Goal: Task Accomplishment & Management: Use online tool/utility

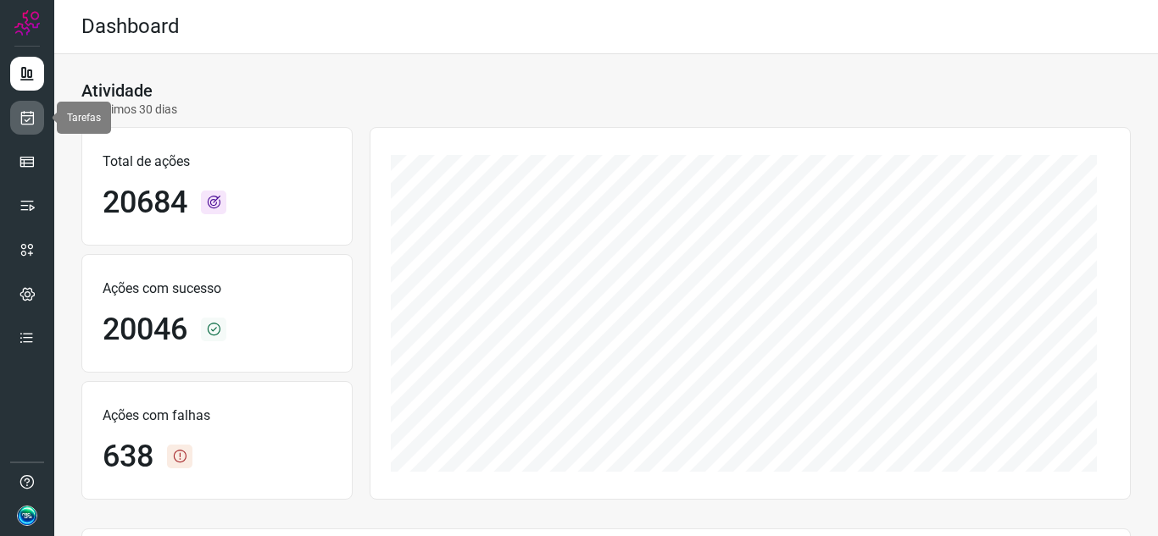
click at [35, 120] on icon at bounding box center [28, 117] width 18 height 17
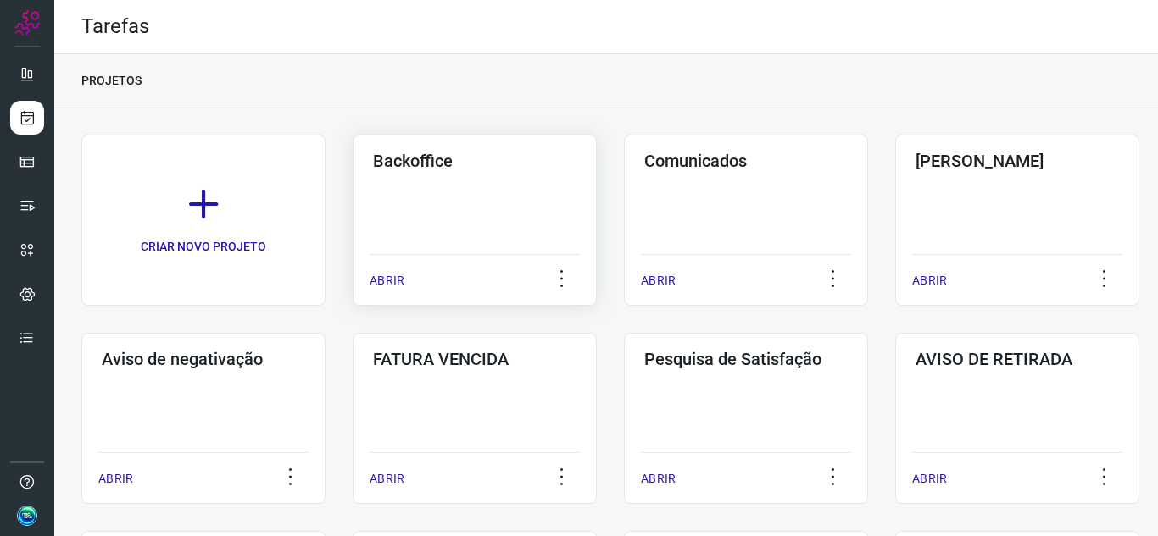
click at [390, 280] on p "ABRIR" at bounding box center [386, 281] width 35 height 18
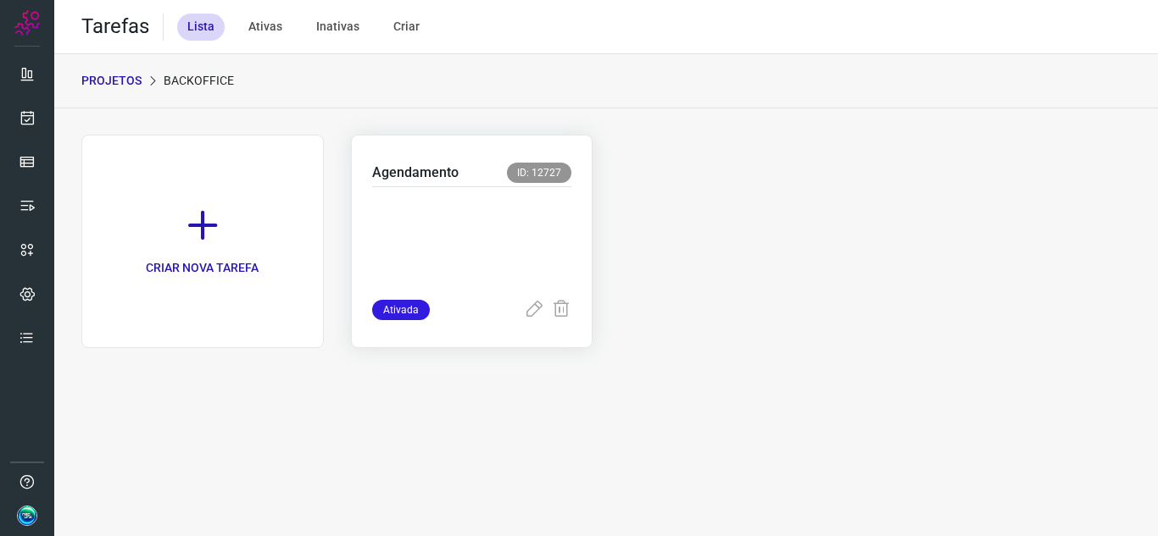
click at [433, 240] on p at bounding box center [472, 239] width 200 height 85
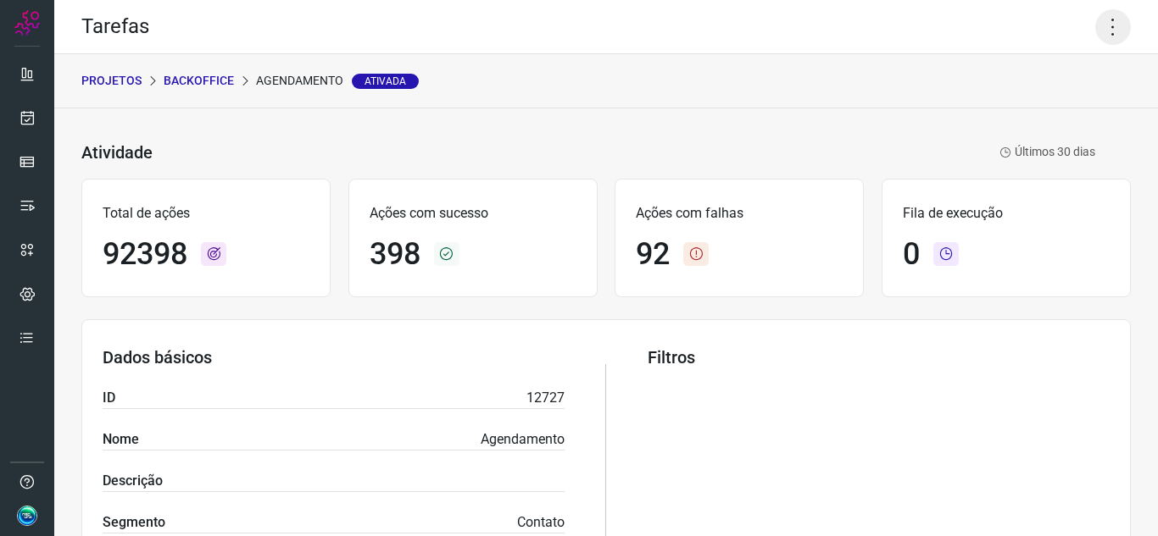
click at [1095, 43] on icon at bounding box center [1113, 27] width 36 height 36
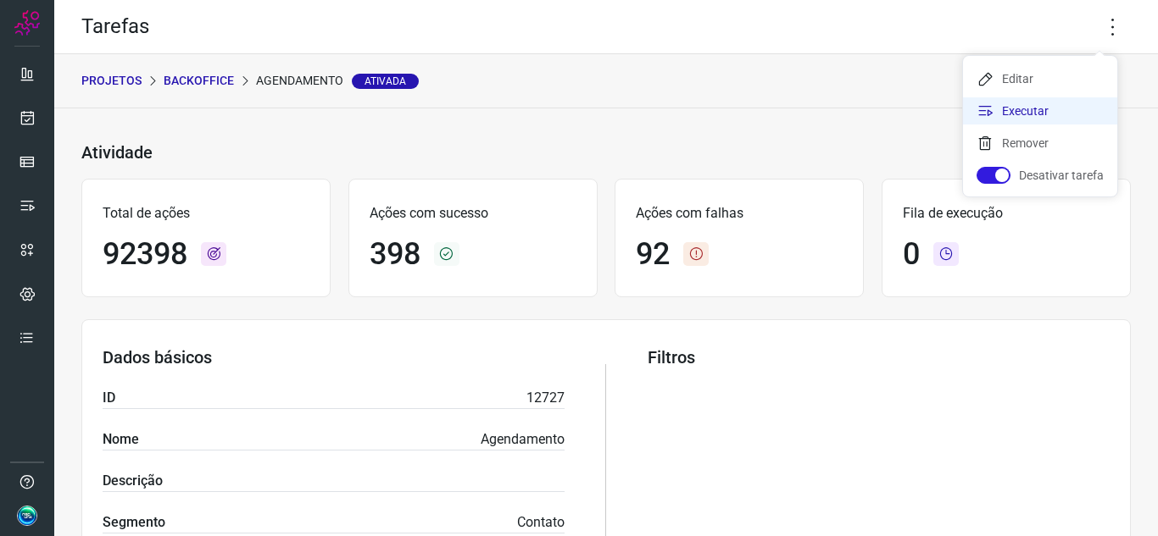
click at [1034, 106] on li "Executar" at bounding box center [1040, 110] width 154 height 27
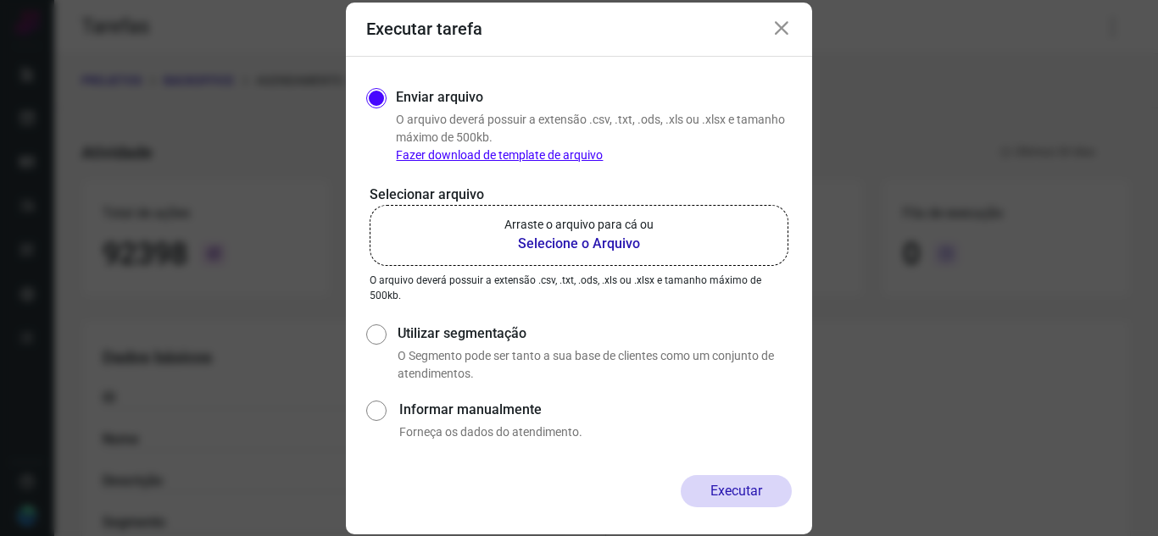
click at [548, 239] on b "Selecione o Arquivo" at bounding box center [578, 244] width 149 height 20
click at [0, 0] on input "Arraste o arquivo para cá ou Selecione o Arquivo" at bounding box center [0, 0] width 0 height 0
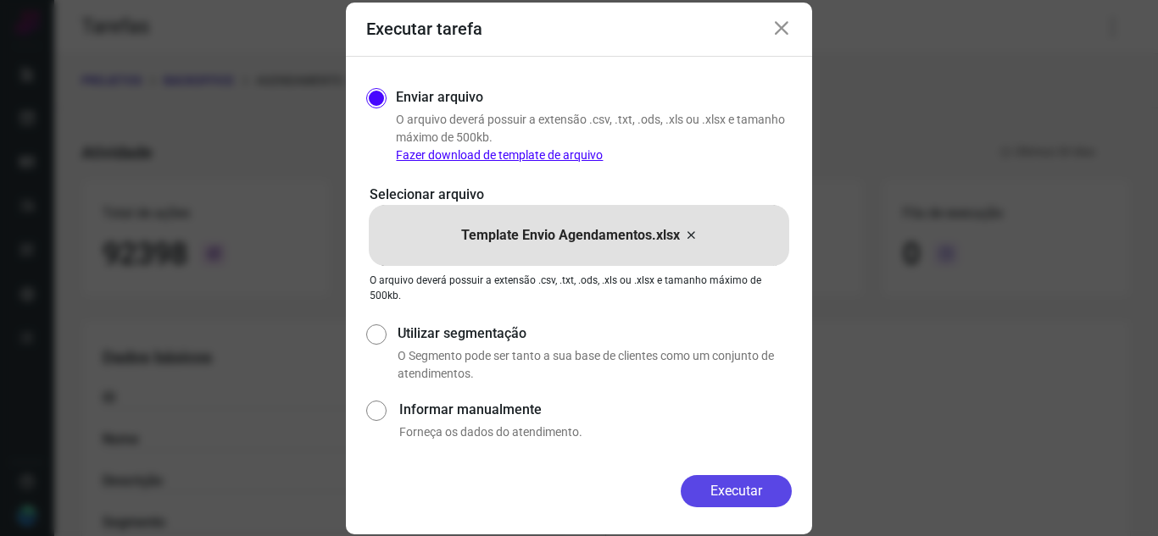
click at [731, 494] on button "Executar" at bounding box center [735, 491] width 111 height 32
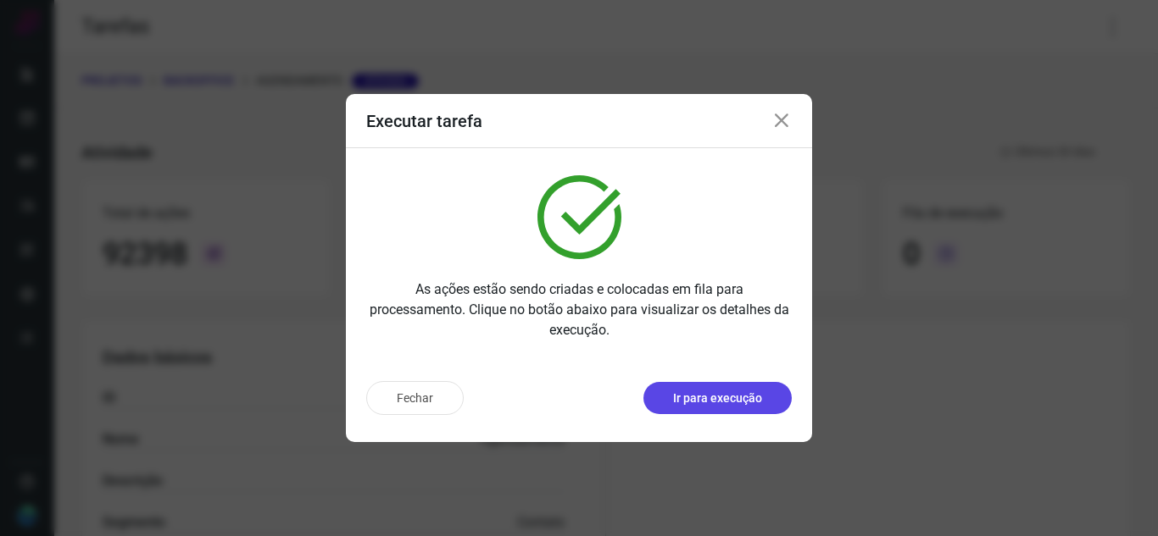
click at [681, 409] on button "Ir para execução" at bounding box center [717, 398] width 148 height 32
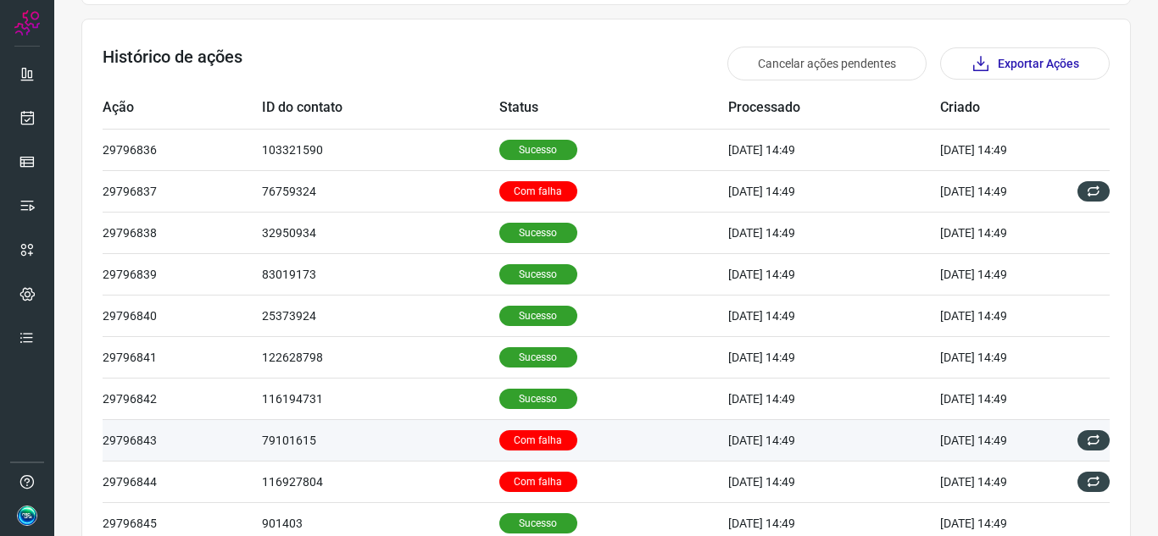
scroll to position [580, 0]
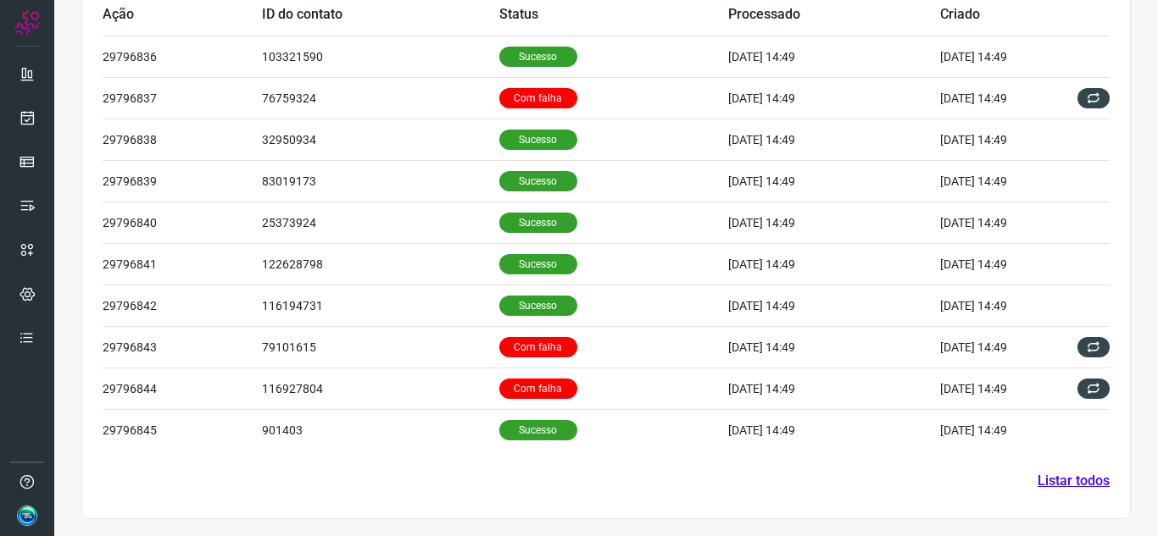
click at [1047, 491] on section "Histórico de ações Cancelar ações pendentes Exportar Ações Ação ID do contato S…" at bounding box center [605, 222] width 1049 height 594
click at [1046, 483] on link "Listar todos" at bounding box center [1073, 481] width 72 height 20
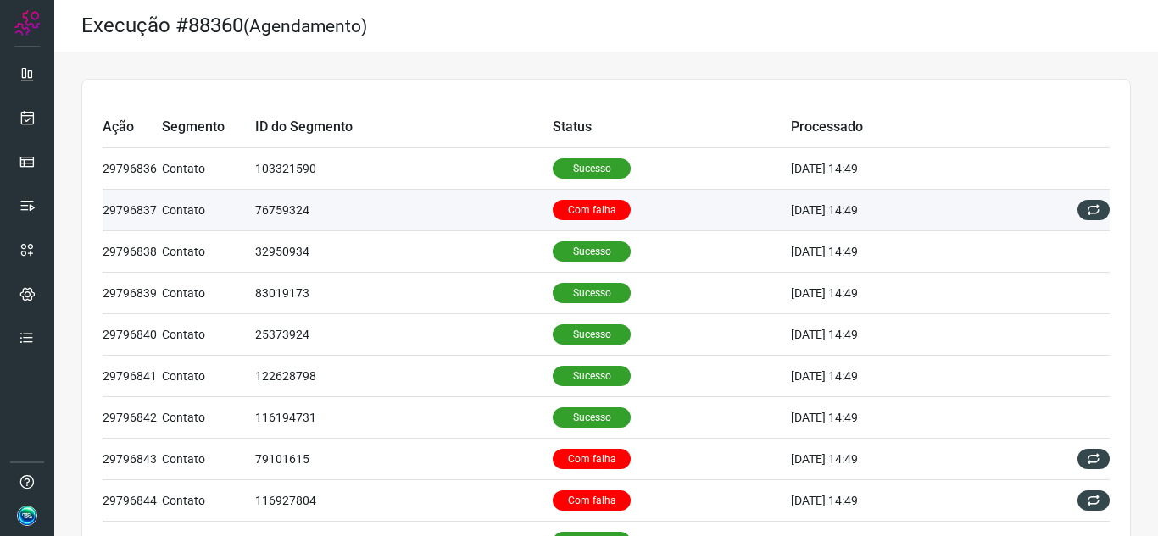
click at [714, 201] on td "Com falha" at bounding box center [672, 211] width 238 height 42
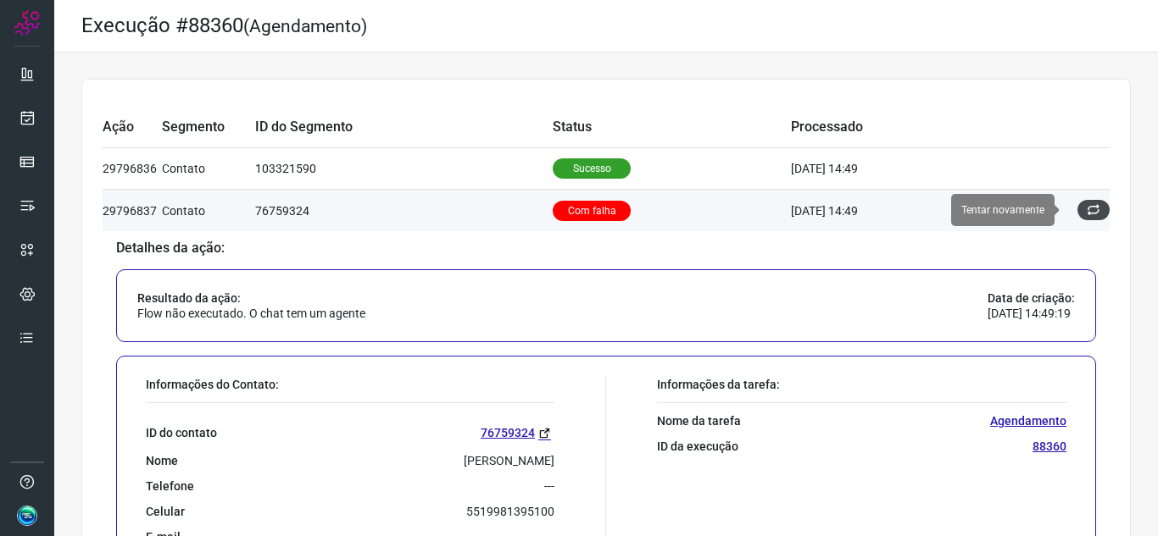
click at [1086, 212] on icon at bounding box center [1093, 210] width 14 height 14
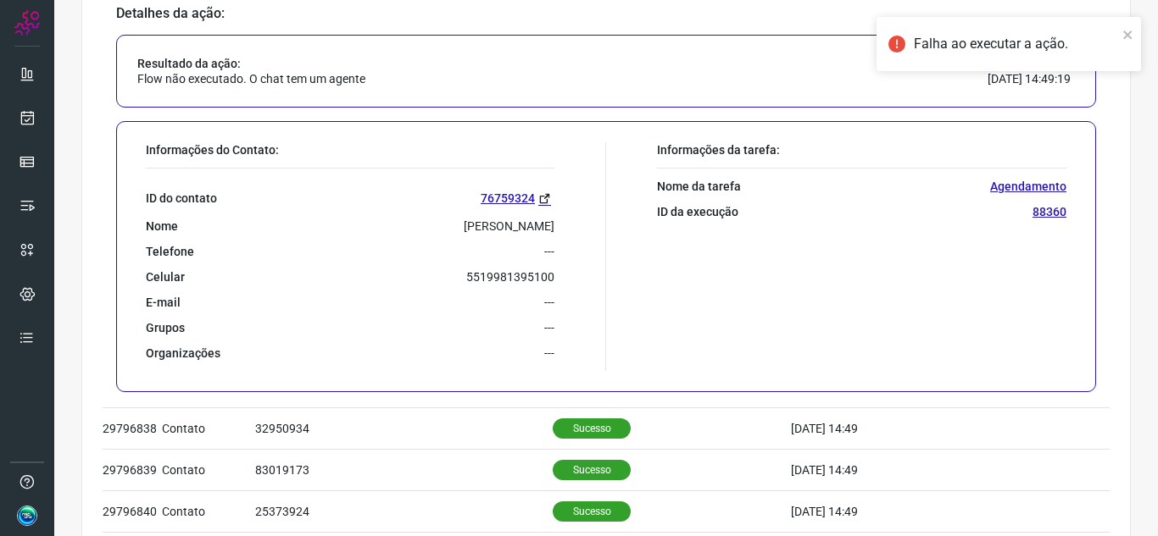
scroll to position [254, 0]
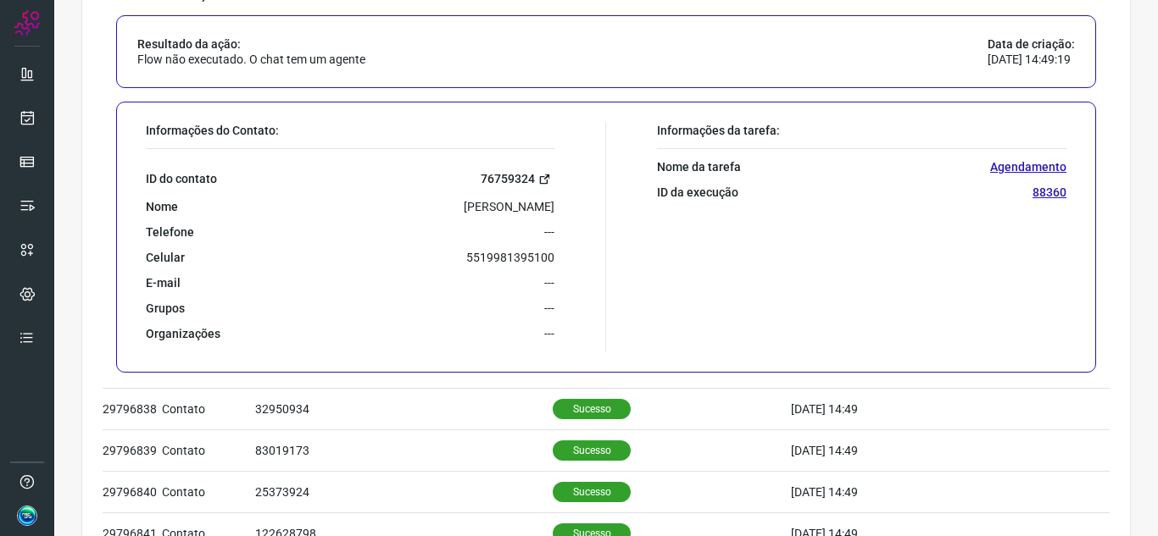
click at [504, 182] on link "76759324" at bounding box center [517, 178] width 74 height 19
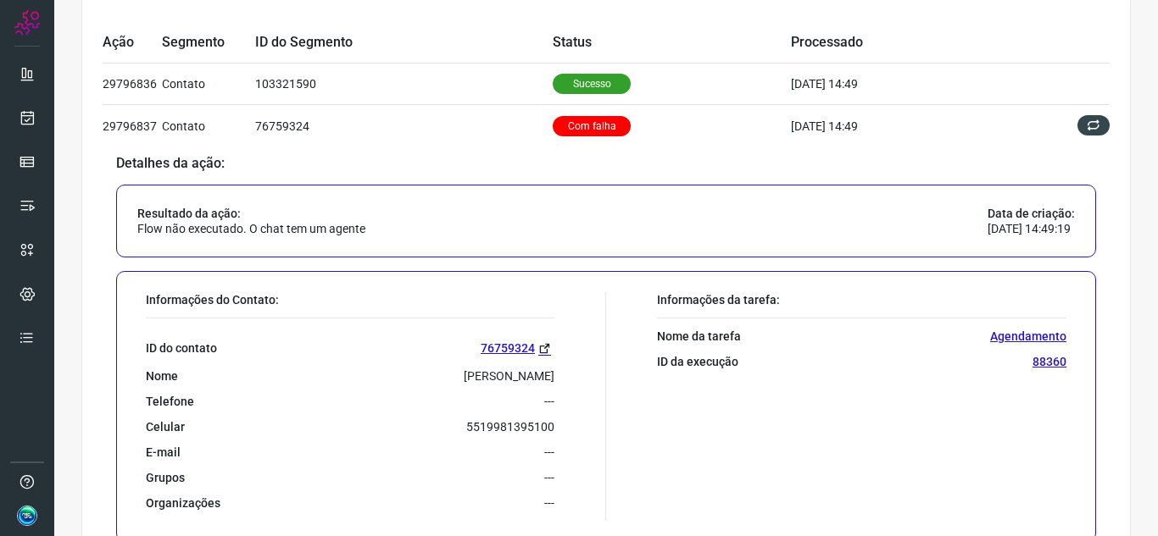
scroll to position [169, 0]
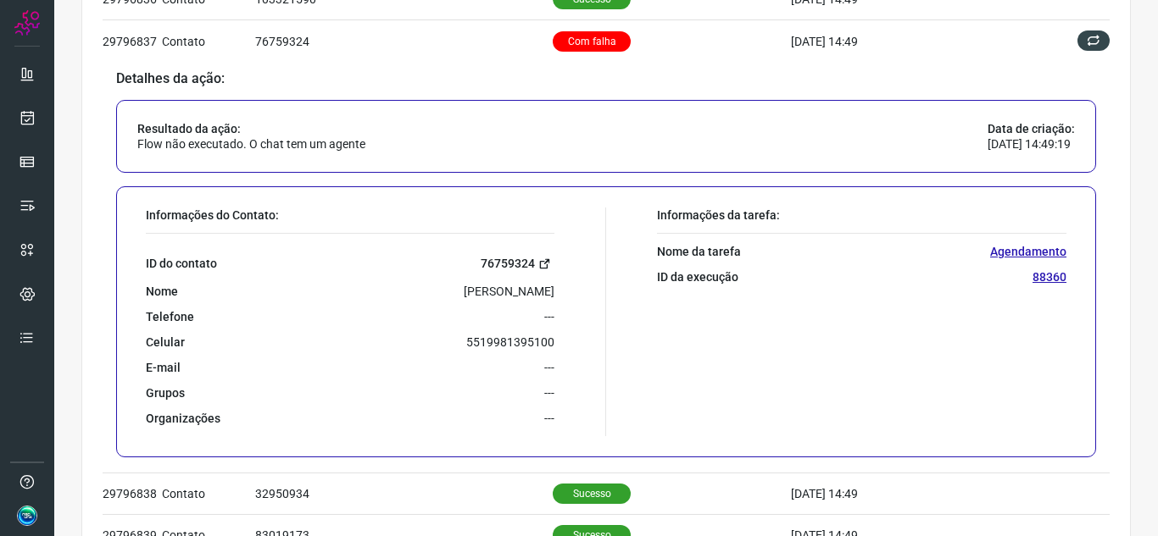
click at [539, 262] on icon at bounding box center [544, 264] width 13 height 13
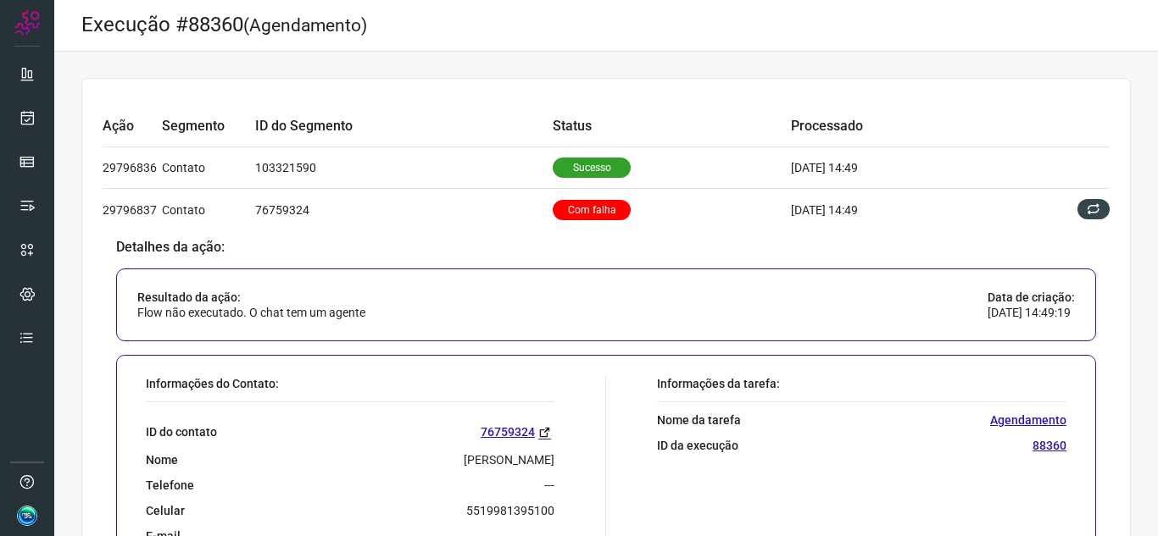
scroll to position [0, 0]
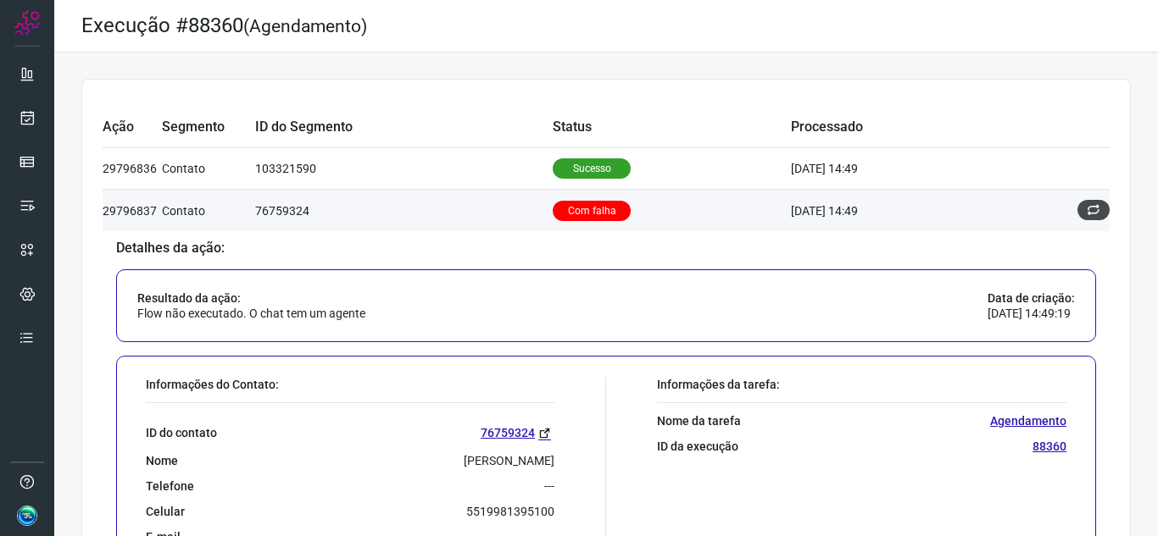
click at [1091, 210] on button at bounding box center [1093, 210] width 32 height 20
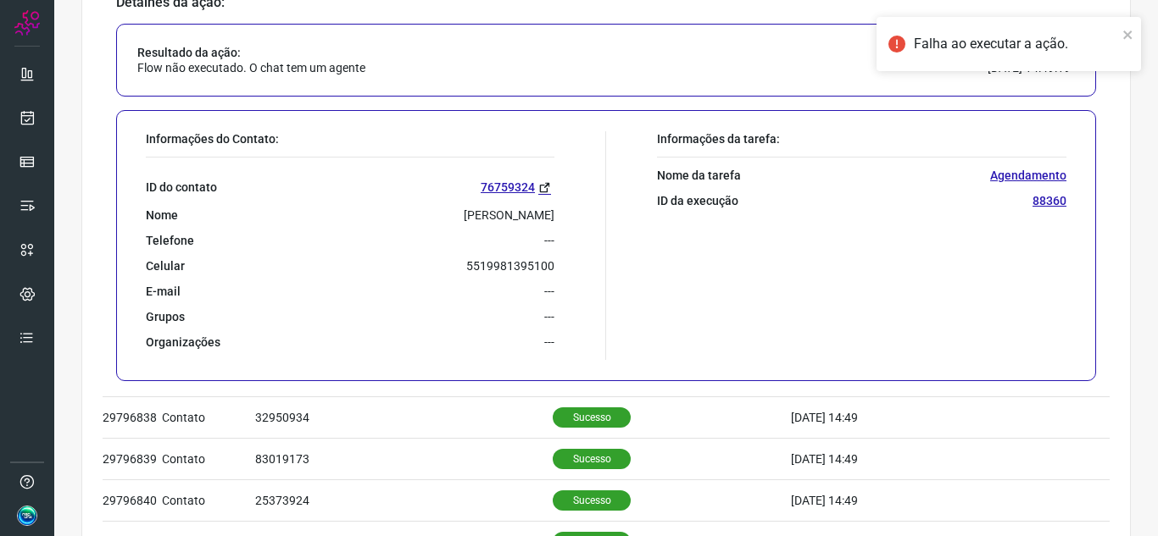
scroll to position [254, 0]
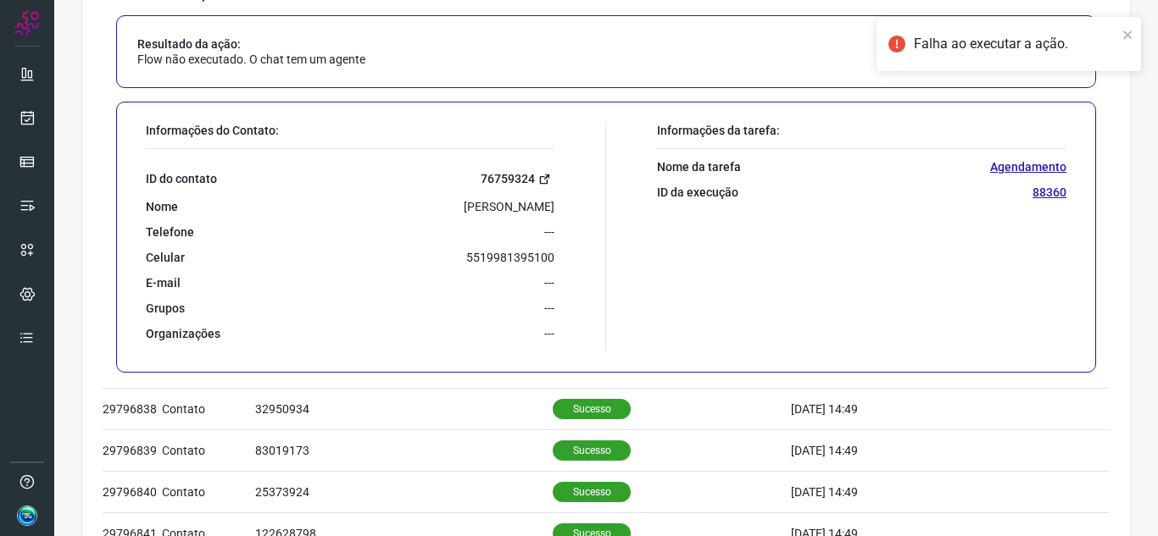
click at [539, 184] on icon at bounding box center [544, 179] width 13 height 13
drag, startPoint x: 461, startPoint y: 181, endPoint x: 527, endPoint y: 180, distance: 66.1
click at [527, 180] on div "ID do contato 76759324" at bounding box center [350, 178] width 408 height 19
copy link "76759324"
drag, startPoint x: 453, startPoint y: 243, endPoint x: 553, endPoint y: 261, distance: 101.6
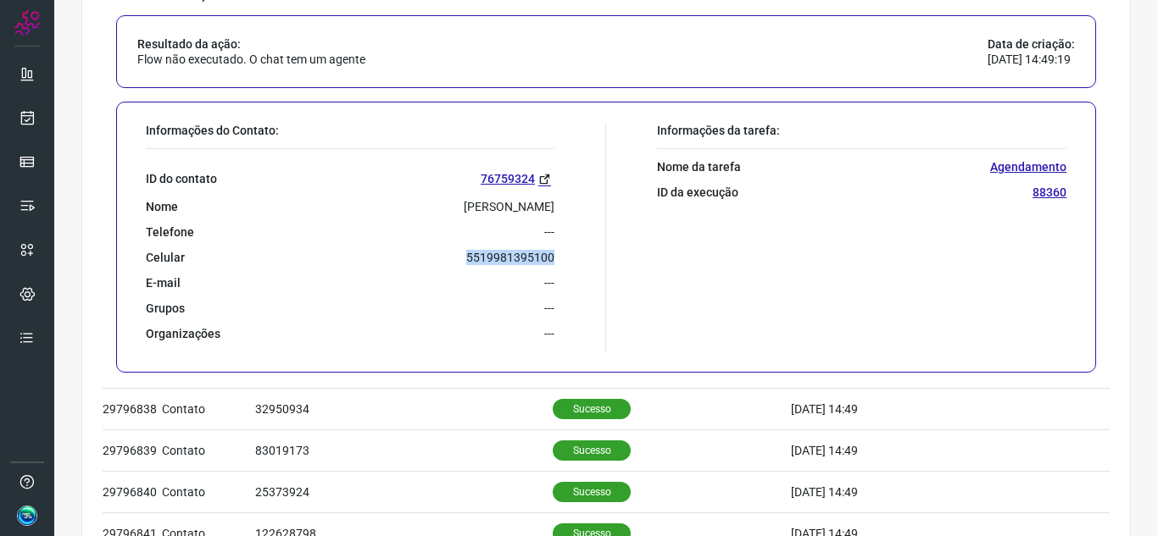
click at [553, 261] on div "Informações do Contato: ID do contato 76759324 Nome Edward Telefone --- Celular…" at bounding box center [371, 237] width 469 height 229
copy p "5519981395100"
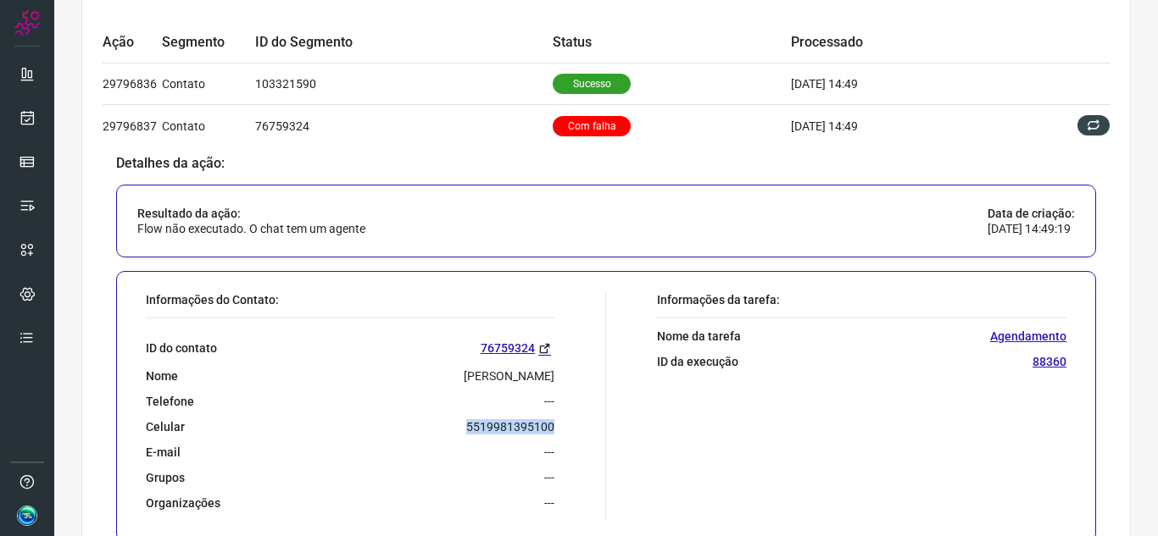
scroll to position [169, 0]
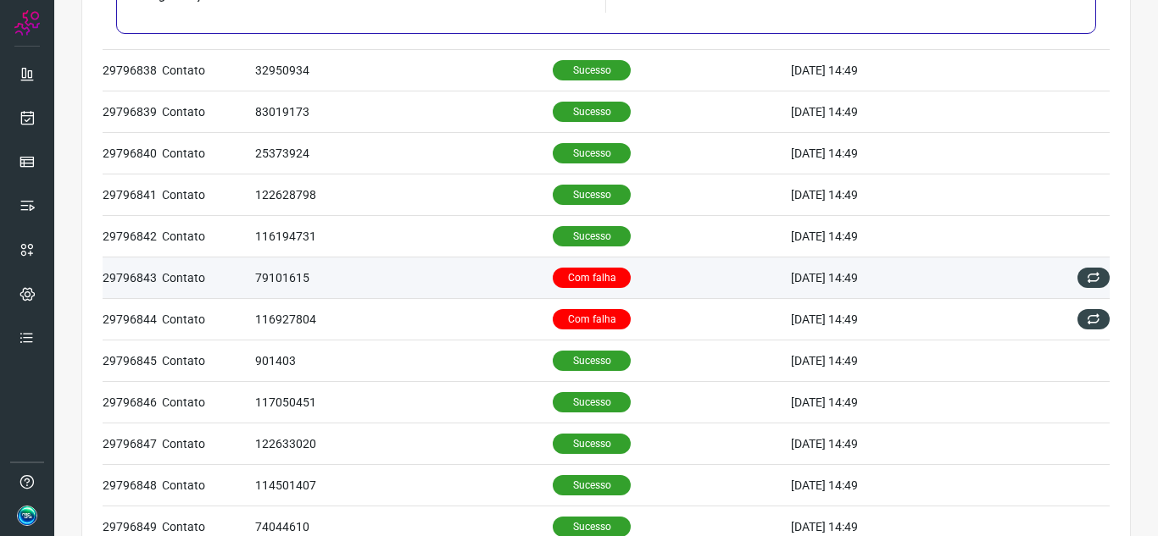
click at [730, 270] on td "Com falha" at bounding box center [672, 278] width 238 height 42
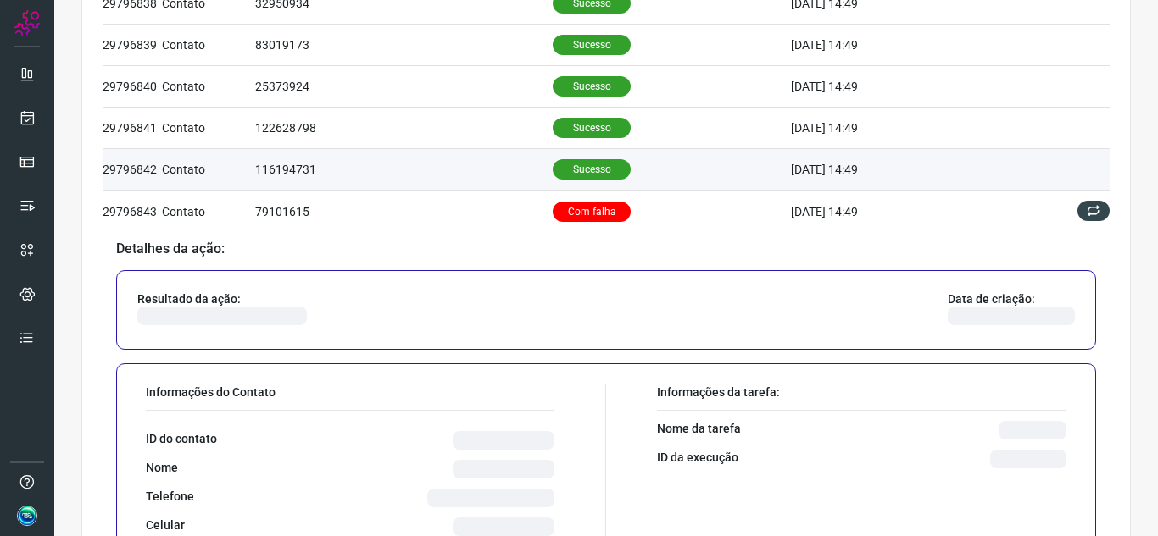
scroll to position [267, 0]
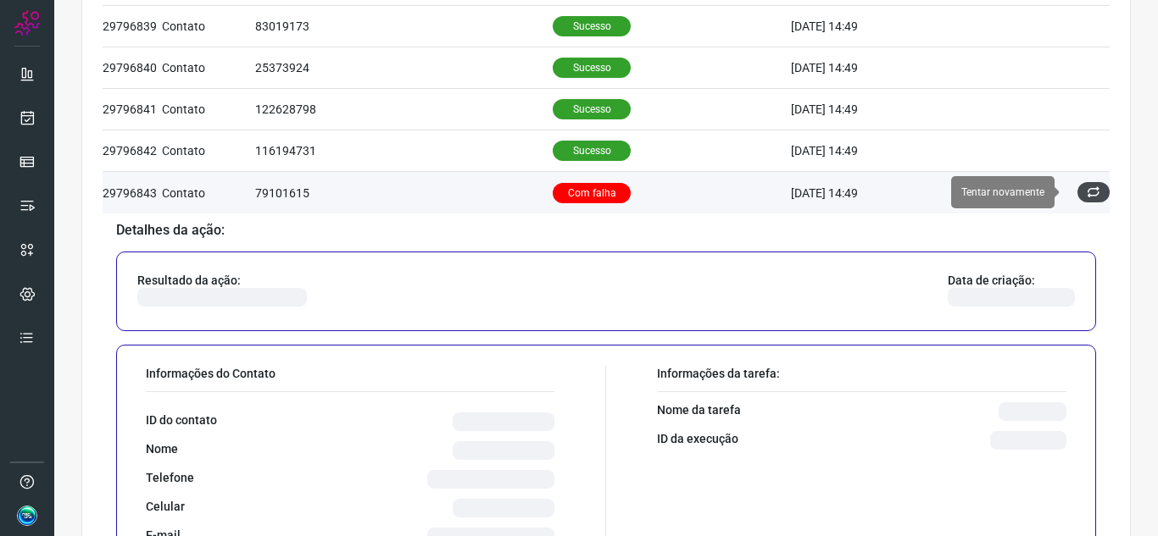
click at [1086, 196] on icon at bounding box center [1093, 193] width 14 height 14
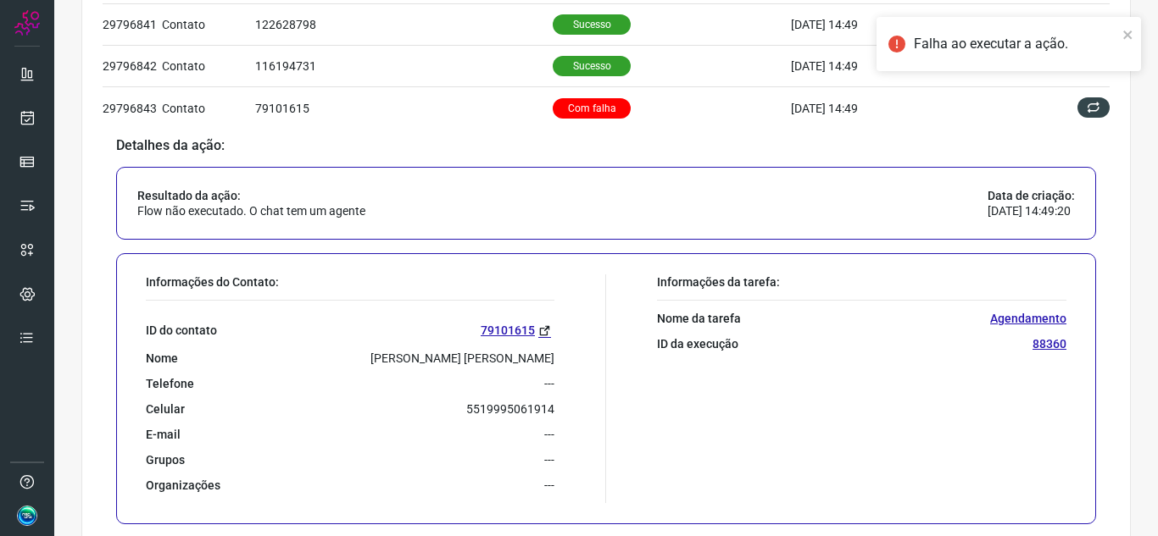
scroll to position [436, 0]
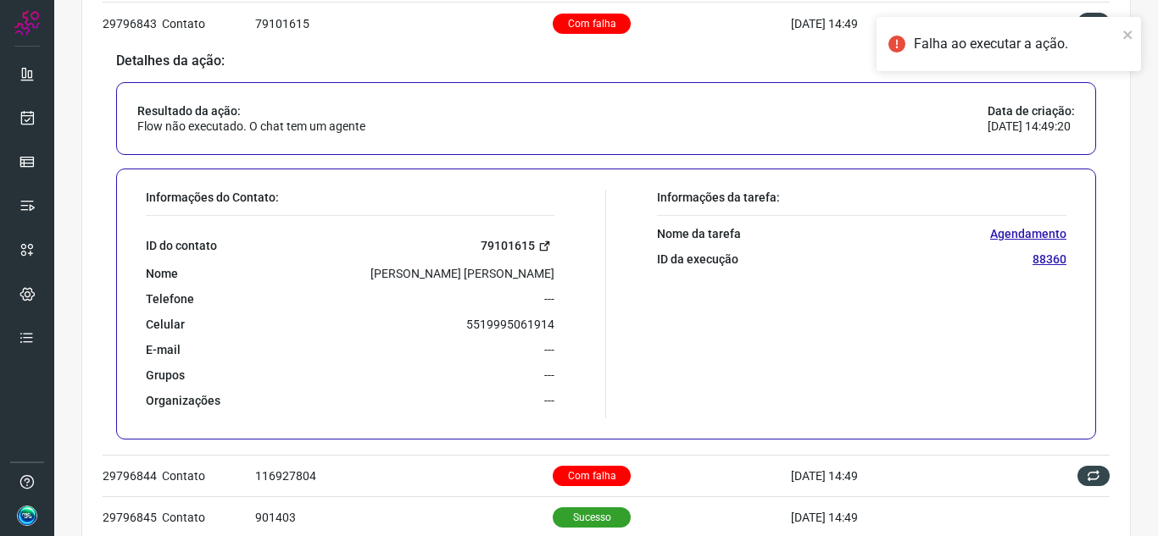
click at [538, 248] on icon at bounding box center [544, 246] width 13 height 13
click at [498, 324] on p "5519995061914" at bounding box center [510, 324] width 88 height 15
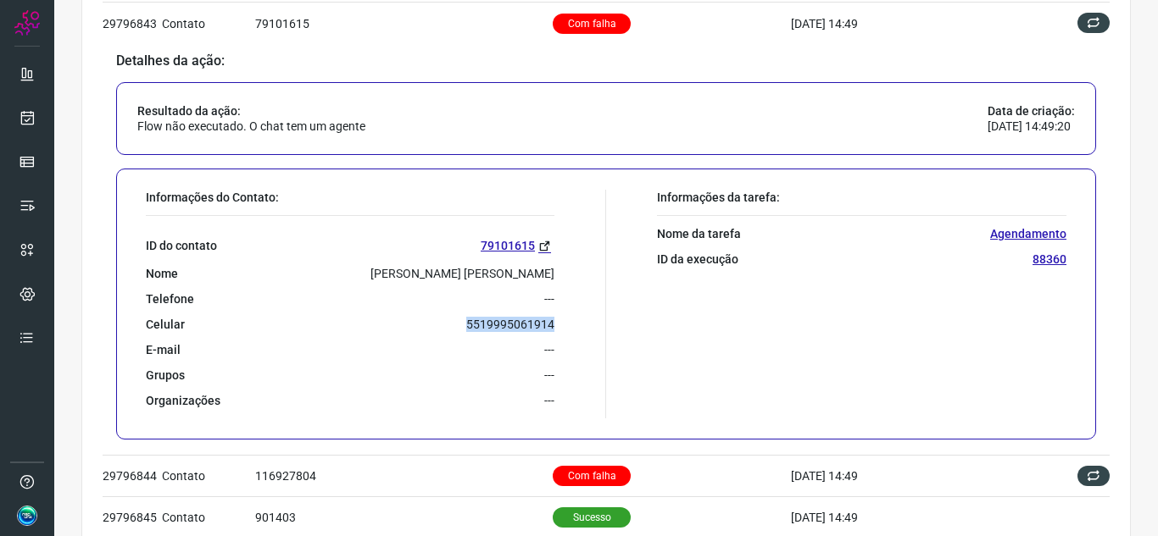
click at [498, 324] on p "5519995061914" at bounding box center [510, 324] width 88 height 15
copy p "5519995061914"
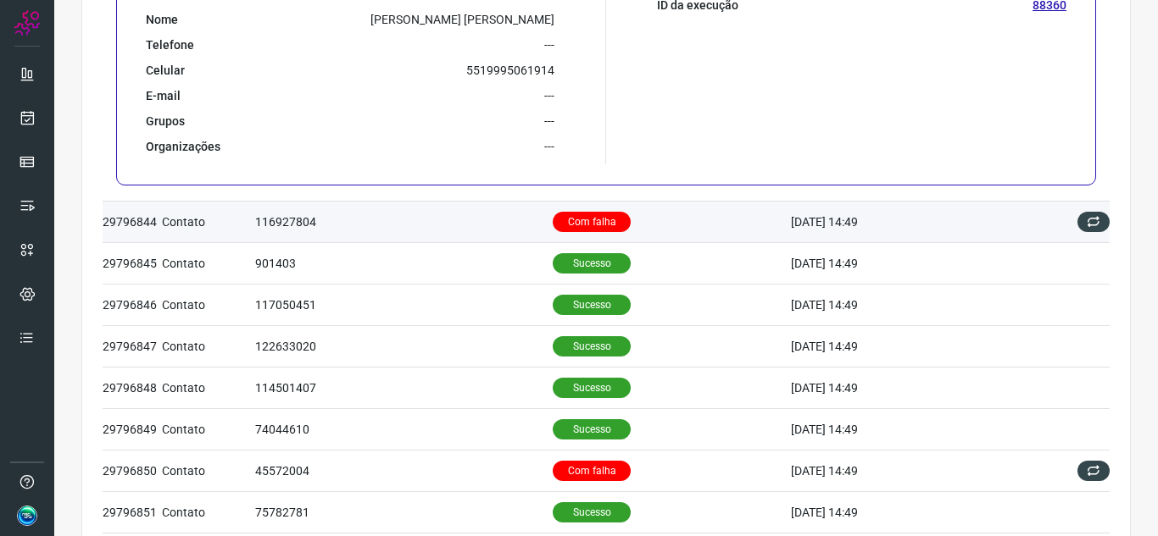
click at [682, 231] on td "Com falha" at bounding box center [672, 222] width 238 height 42
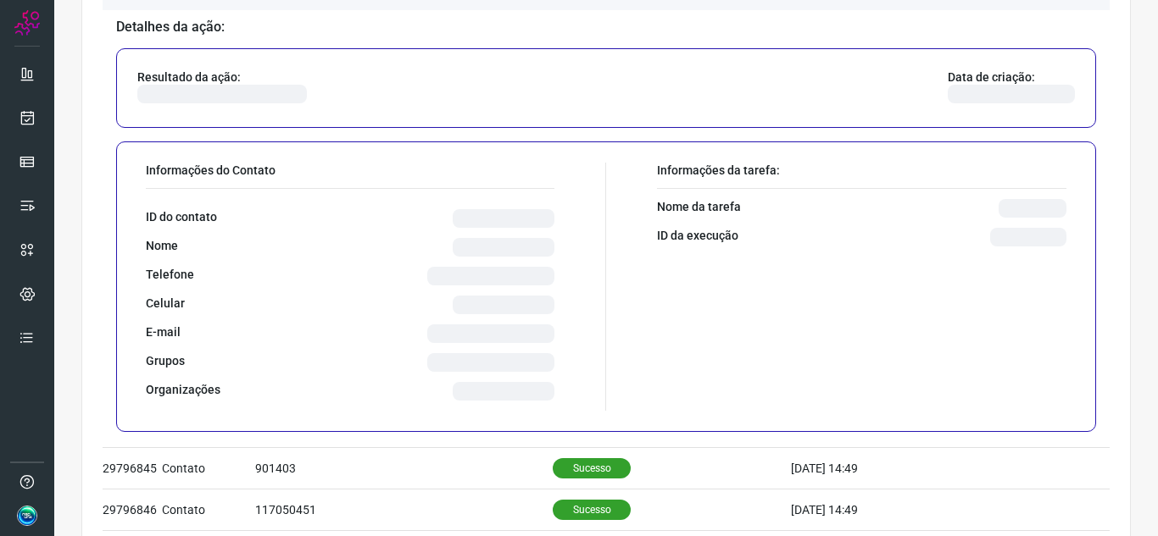
scroll to position [534, 0]
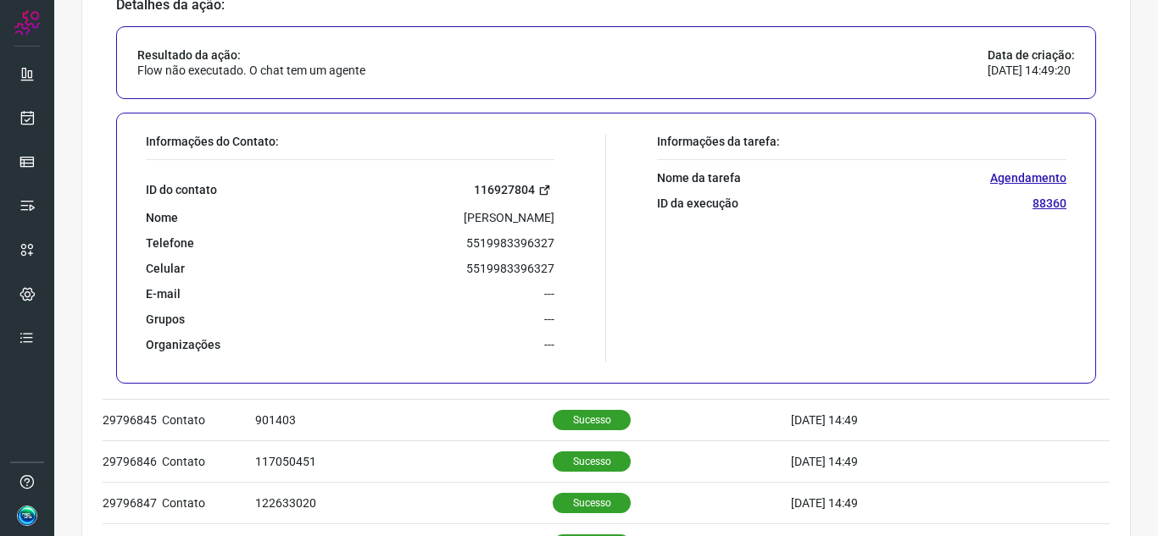
click at [541, 189] on icon at bounding box center [544, 190] width 13 height 13
click at [526, 242] on p "5519983396327" at bounding box center [510, 243] width 88 height 15
copy p "5519983396327"
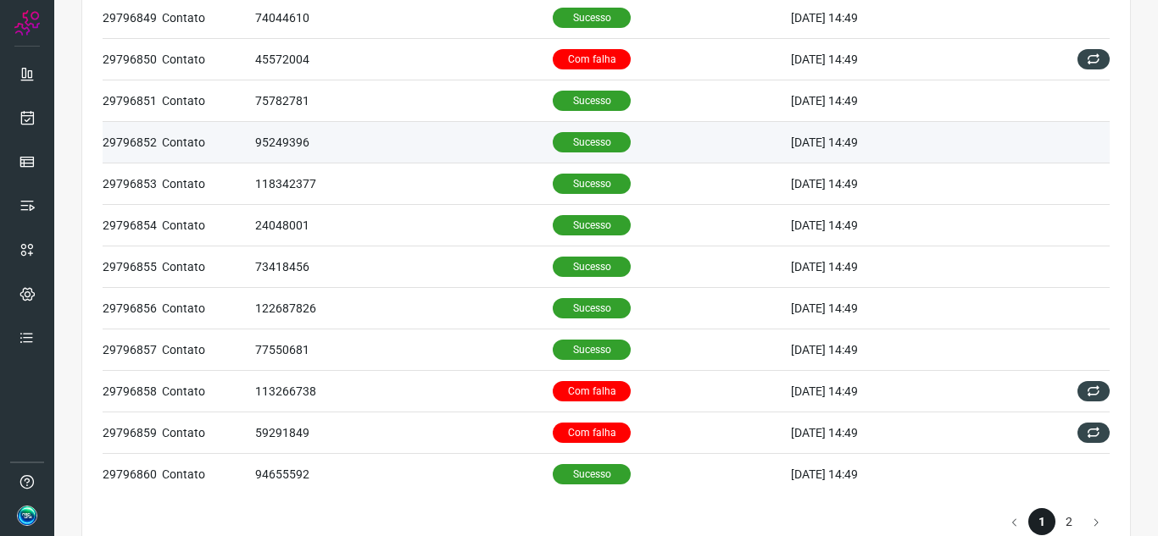
scroll to position [1160, 0]
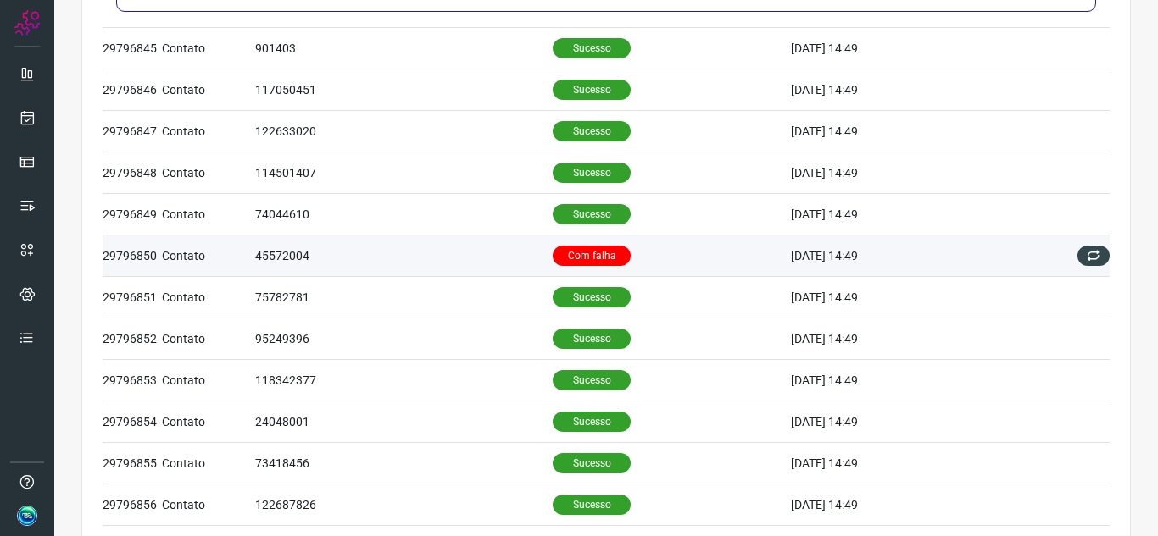
click at [686, 266] on td "Com falha" at bounding box center [672, 256] width 238 height 42
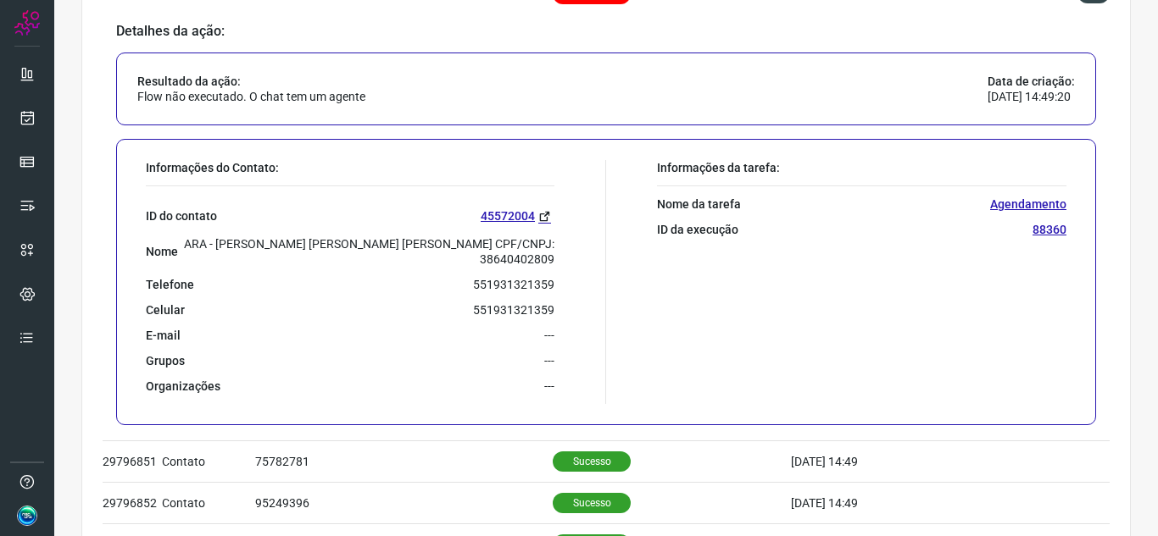
scroll to position [664, 0]
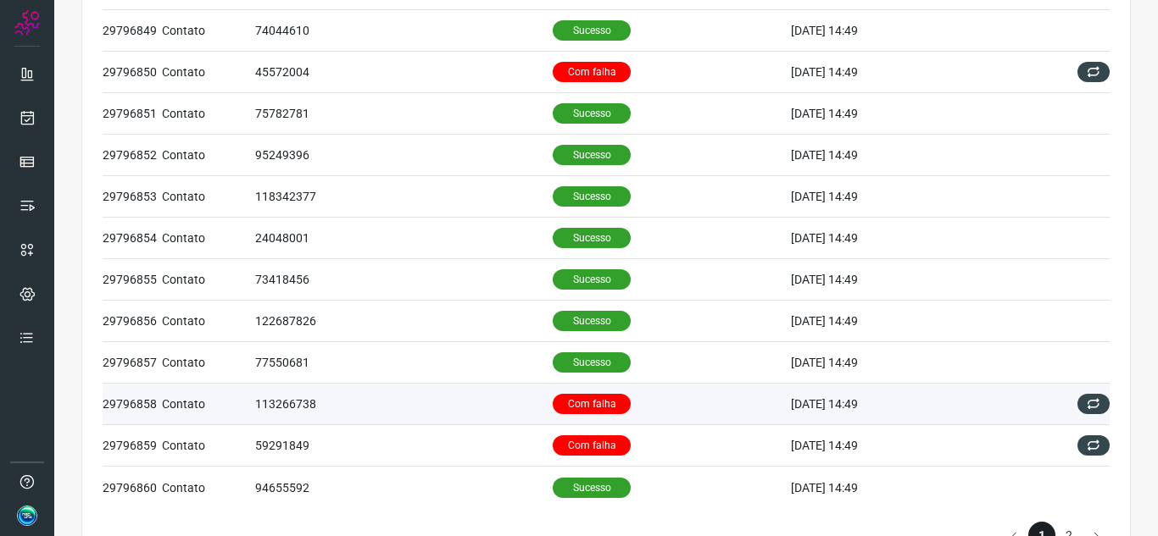
scroll to position [749, 0]
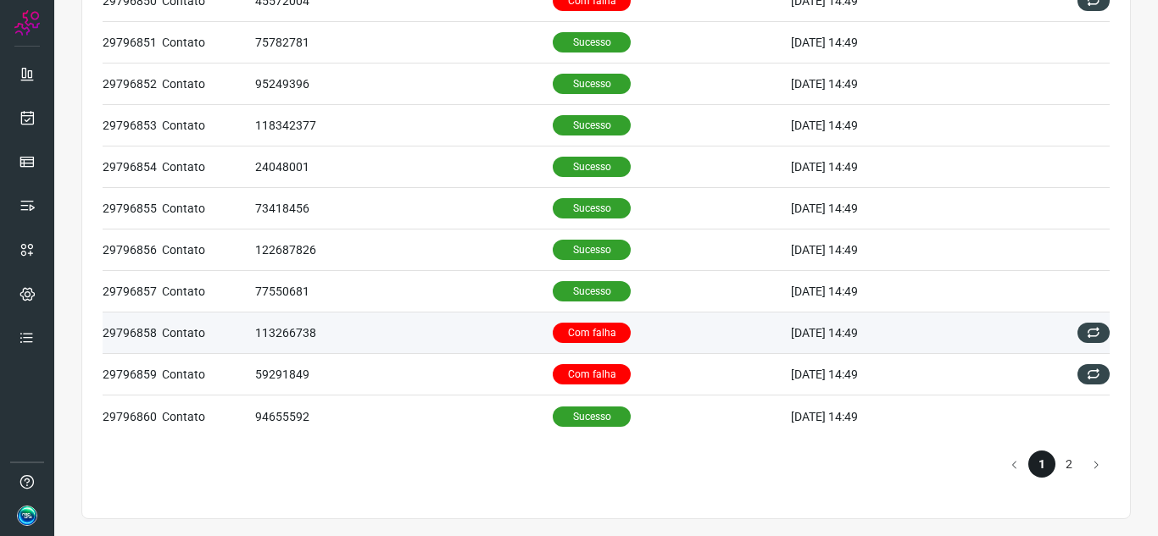
click at [635, 344] on td "Com falha" at bounding box center [672, 334] width 238 height 42
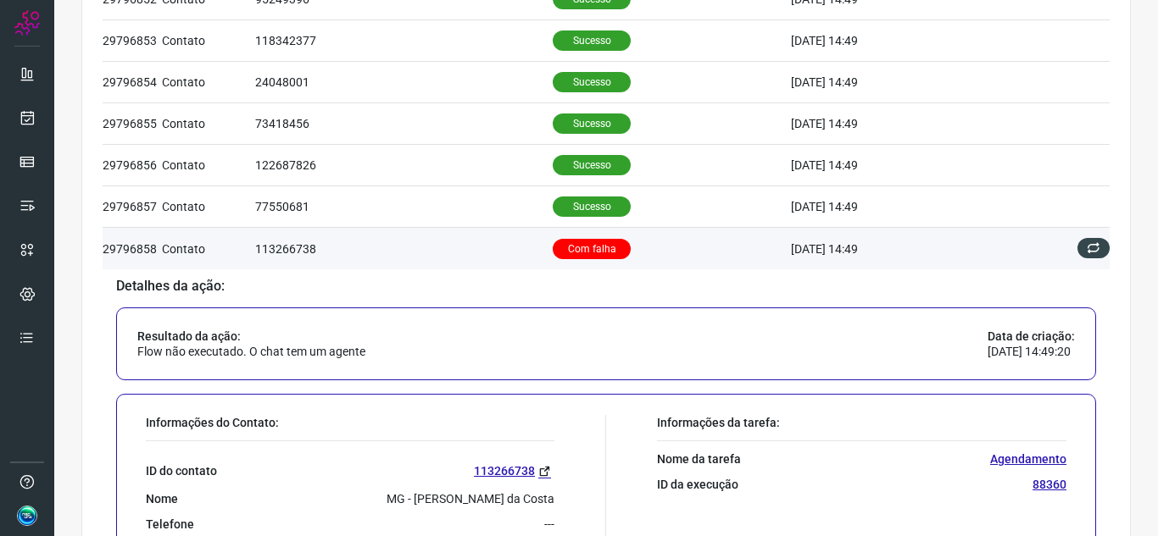
scroll to position [919, 0]
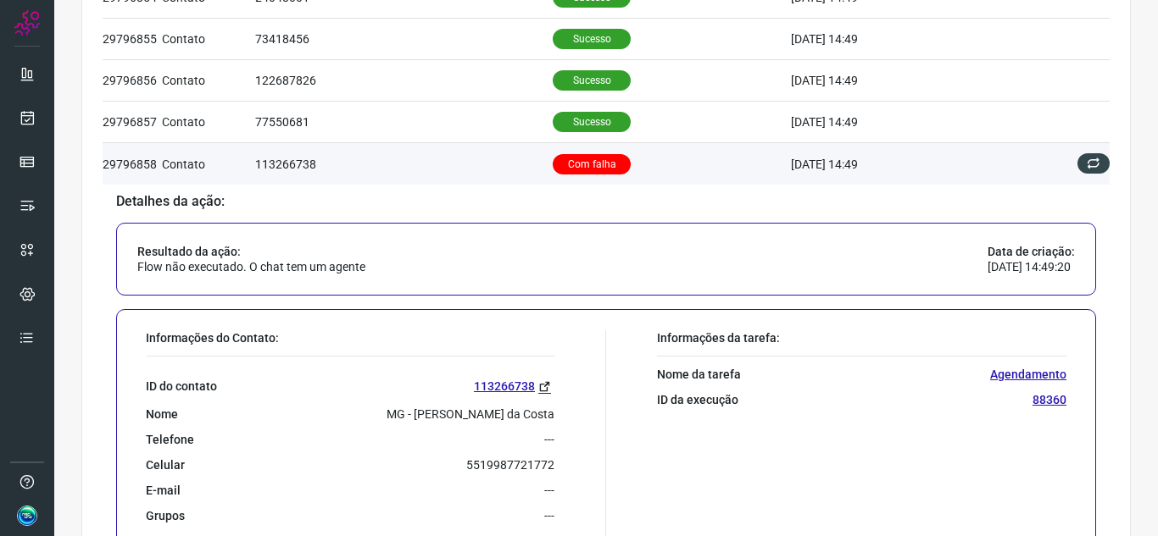
click at [378, 169] on td "113266738" at bounding box center [403, 164] width 297 height 42
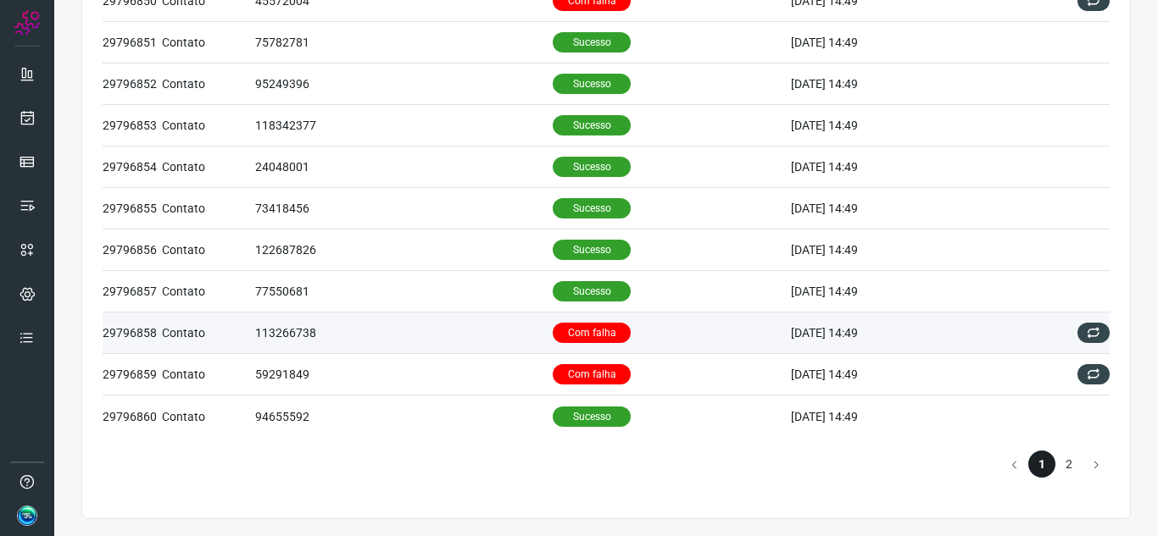
click at [452, 330] on td "113266738" at bounding box center [403, 334] width 297 height 42
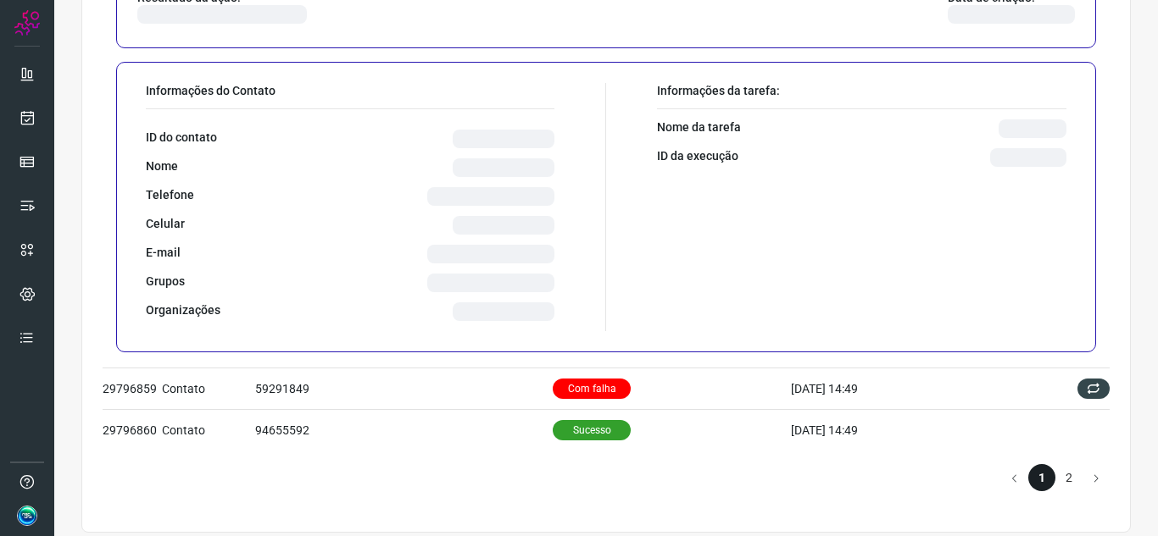
scroll to position [1160, 0]
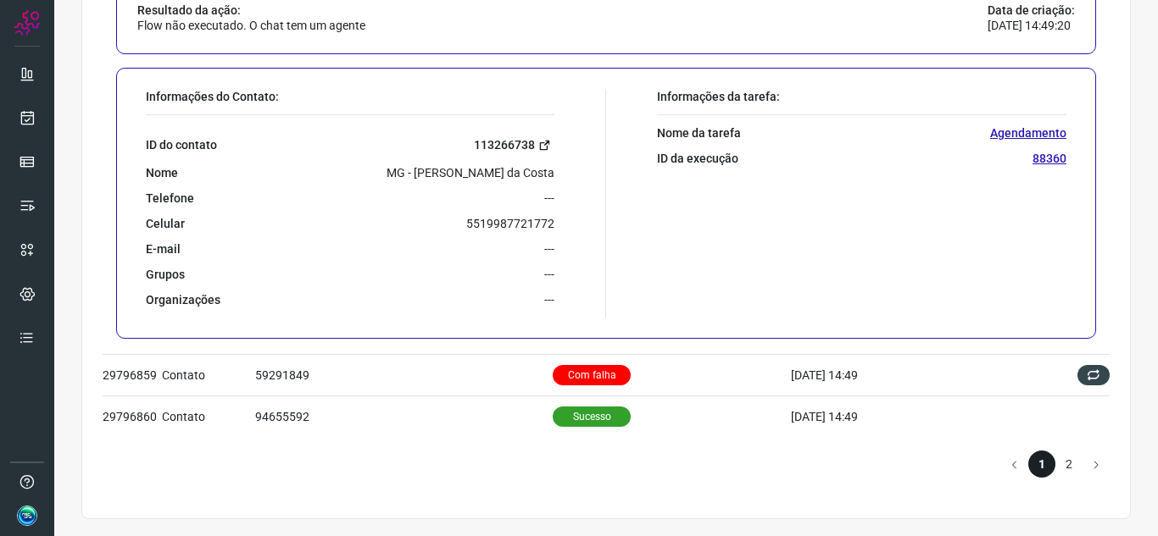
click at [544, 142] on icon at bounding box center [544, 145] width 13 height 13
click at [495, 221] on p "5519987721772" at bounding box center [510, 223] width 88 height 15
copy p "5519987721772"
click at [527, 136] on link "113266738" at bounding box center [514, 145] width 81 height 19
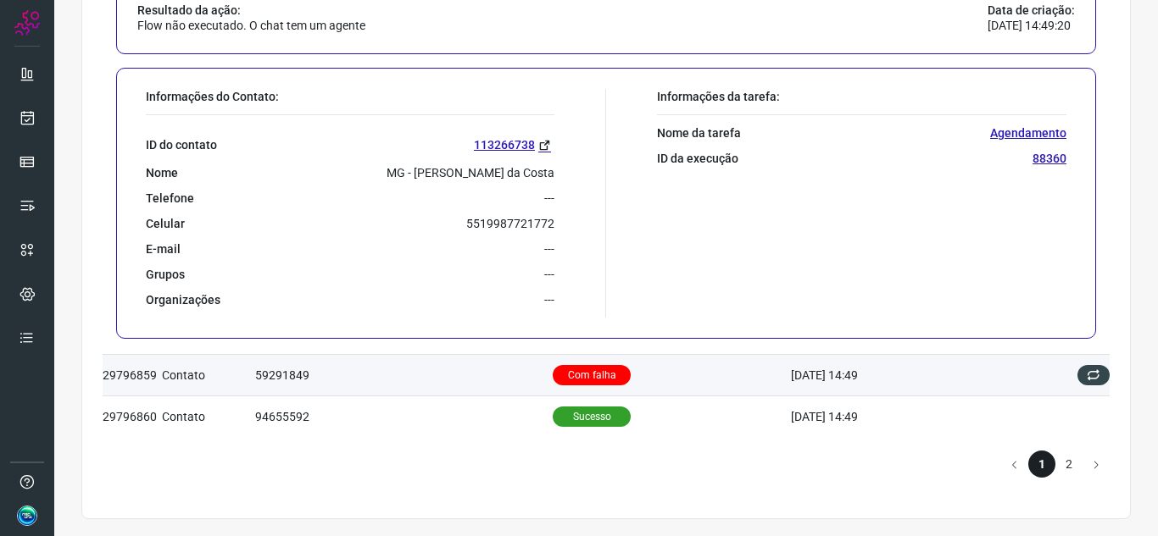
click at [656, 377] on td "Com falha" at bounding box center [672, 375] width 238 height 42
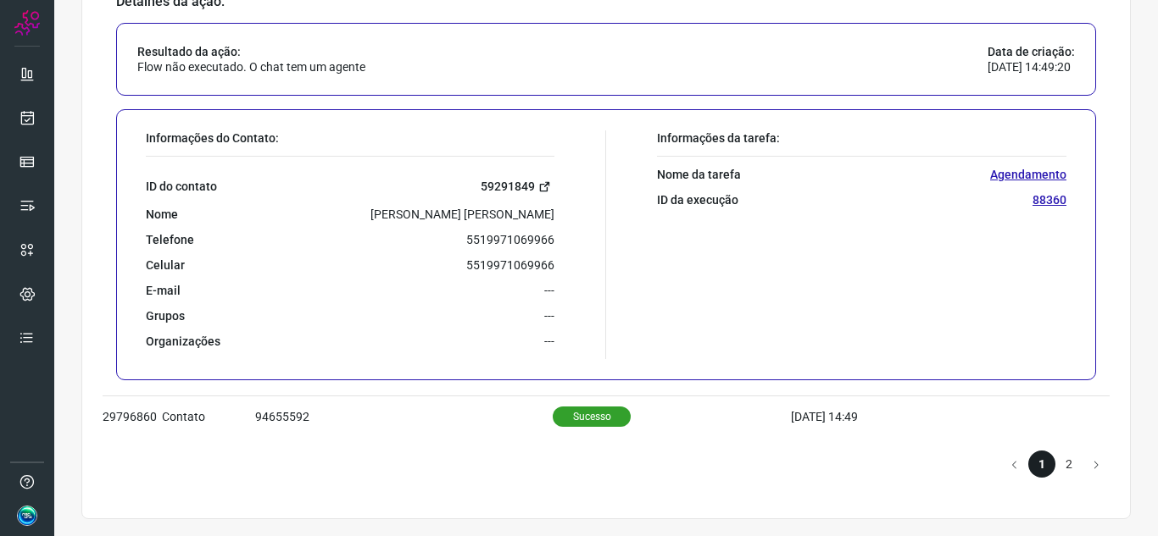
click at [503, 183] on link "59291849" at bounding box center [517, 186] width 74 height 19
click at [509, 238] on p "5519971069966" at bounding box center [510, 239] width 88 height 15
copy p "5519971069966"
click at [1063, 464] on li "2" at bounding box center [1068, 464] width 27 height 27
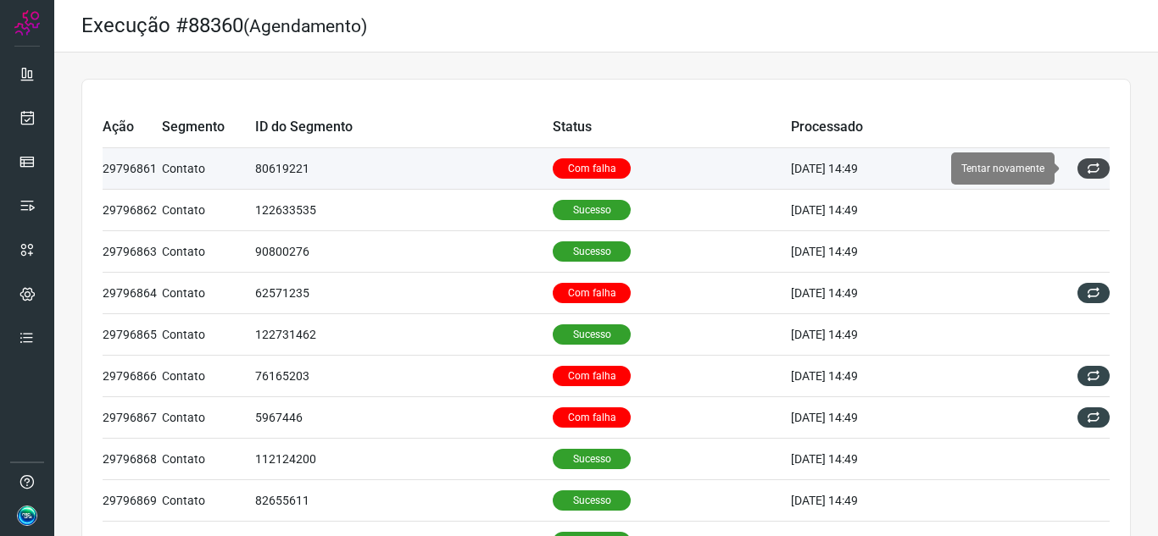
click at [1086, 169] on icon at bounding box center [1093, 169] width 14 height 14
click at [692, 175] on td "Com falha" at bounding box center [672, 169] width 238 height 42
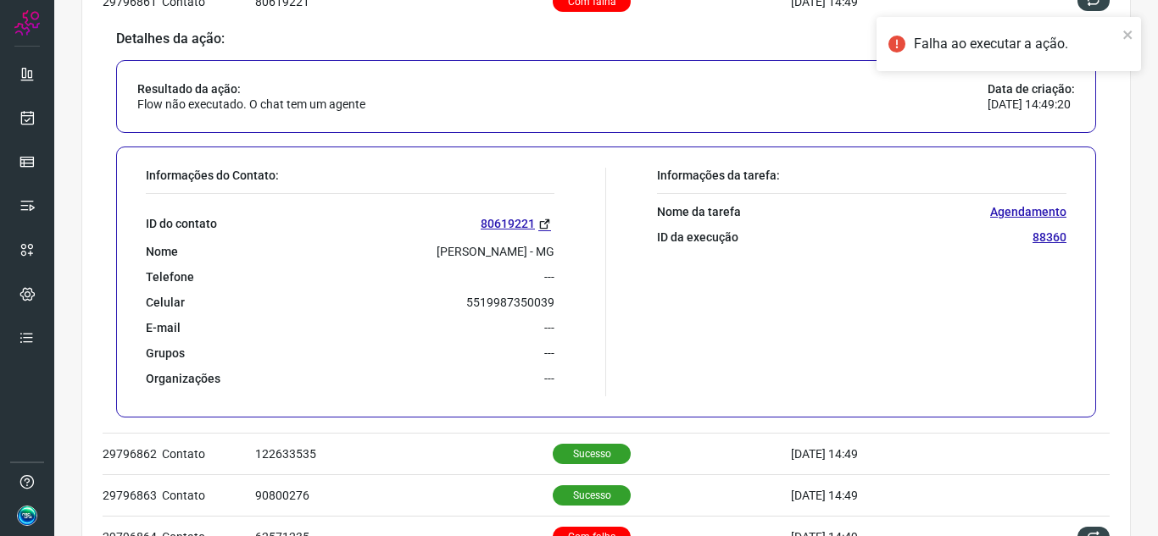
scroll to position [169, 0]
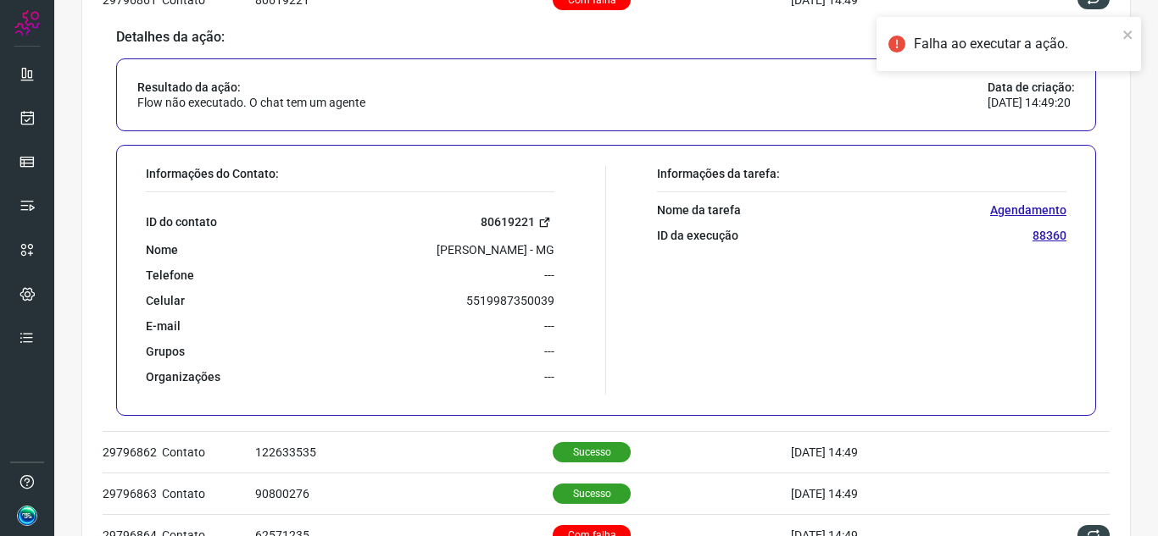
click at [538, 225] on icon at bounding box center [544, 222] width 13 height 13
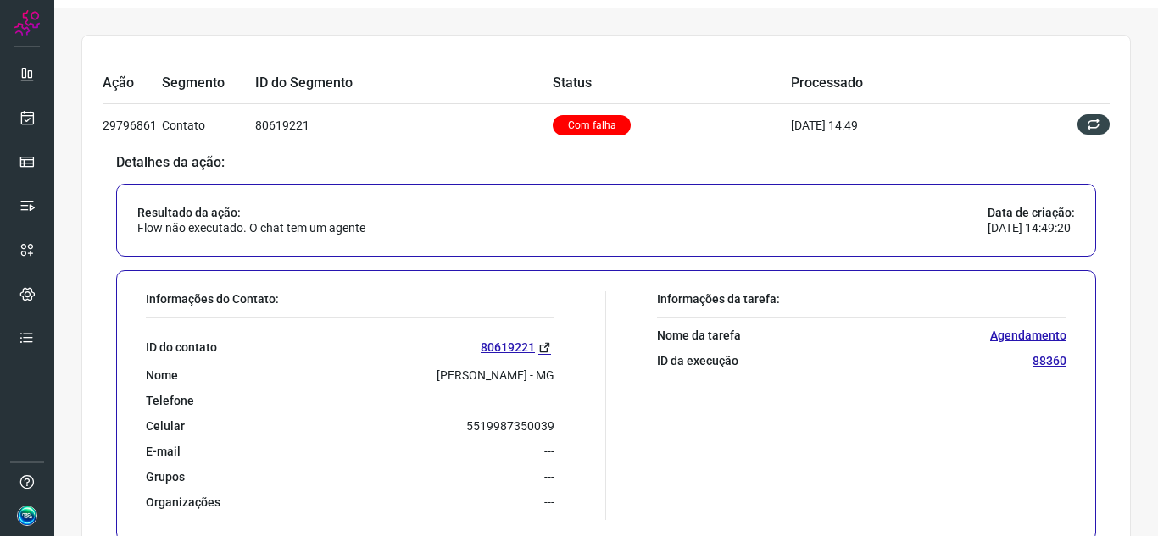
scroll to position [0, 0]
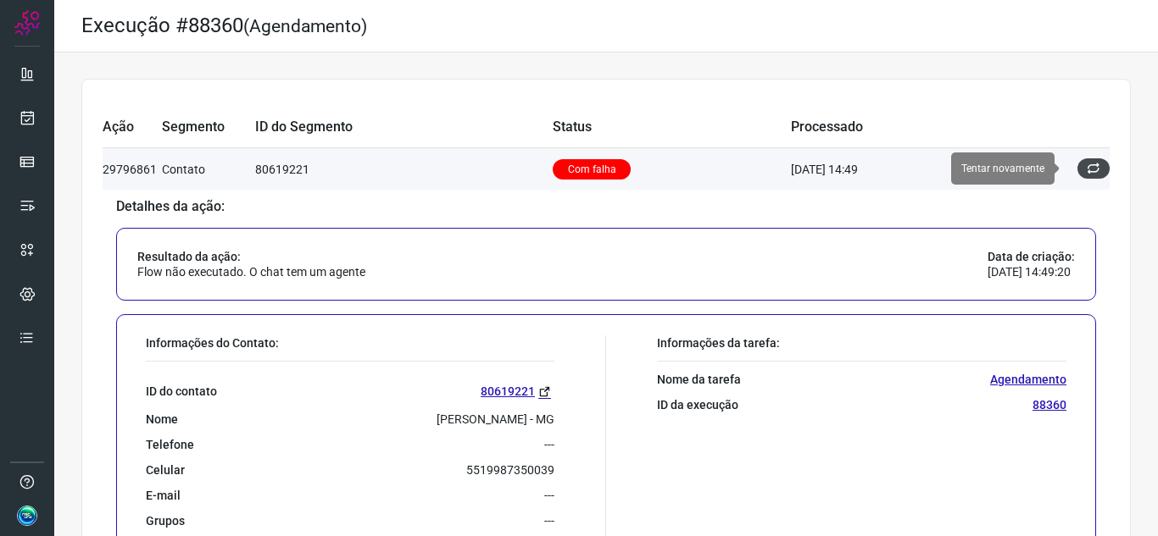
click at [1086, 171] on icon at bounding box center [1093, 169] width 14 height 14
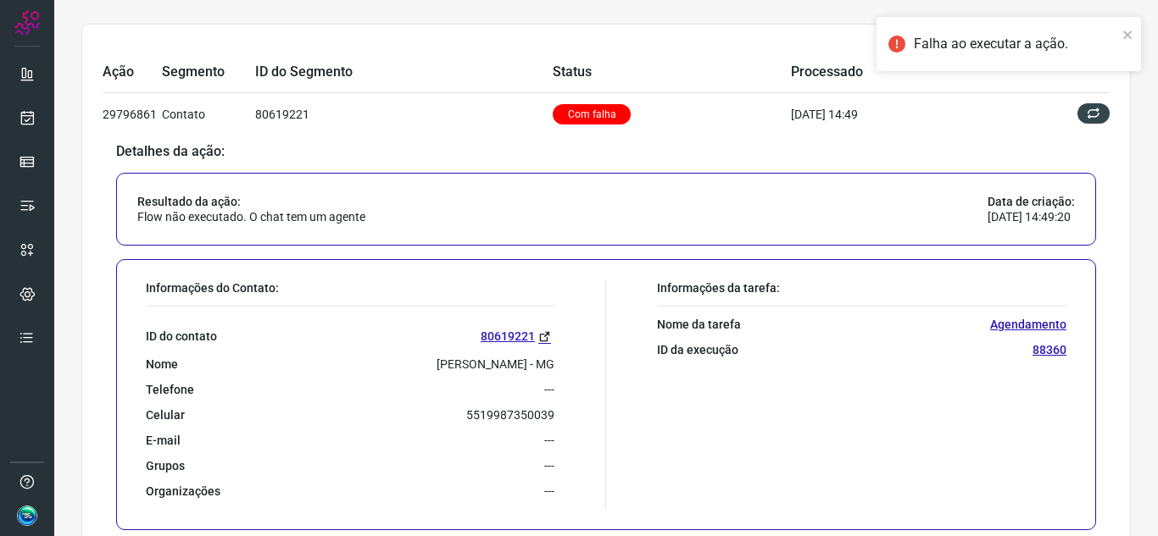
scroll to position [85, 0]
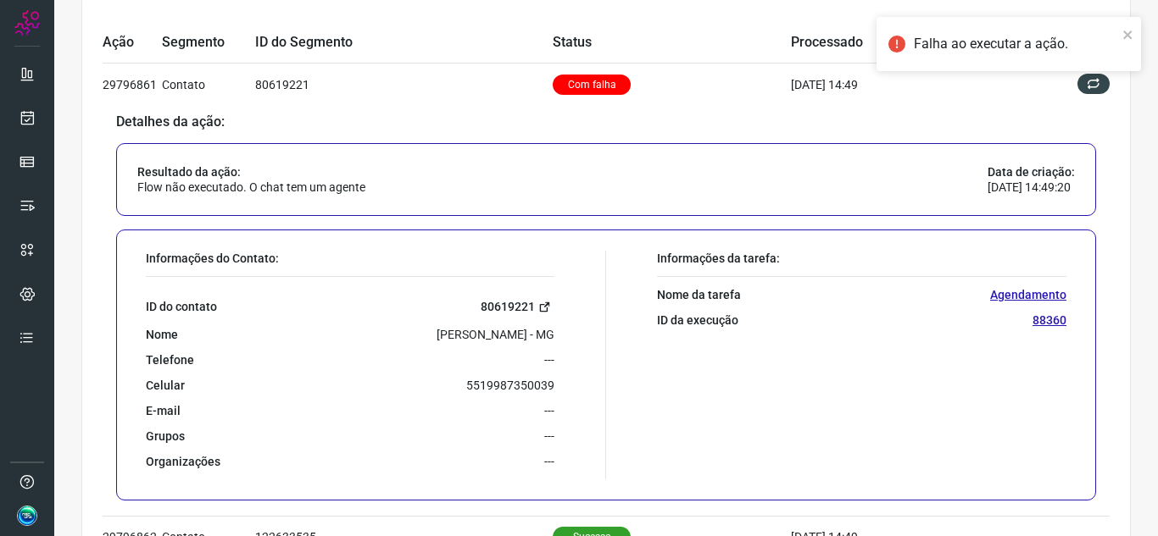
click at [525, 314] on link "80619221" at bounding box center [517, 306] width 74 height 19
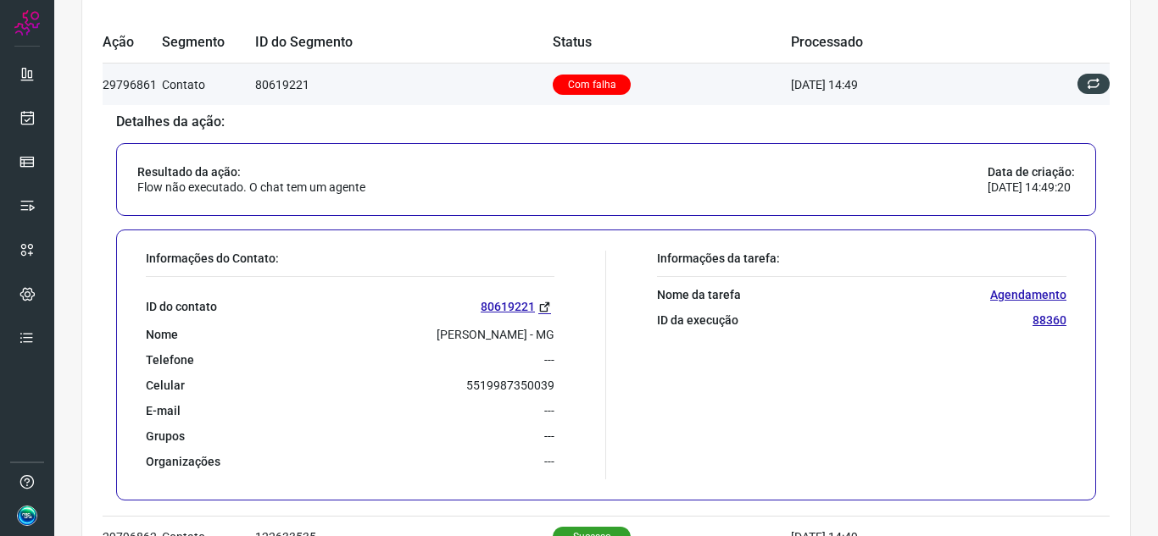
click at [1080, 95] on td at bounding box center [1060, 84] width 98 height 41
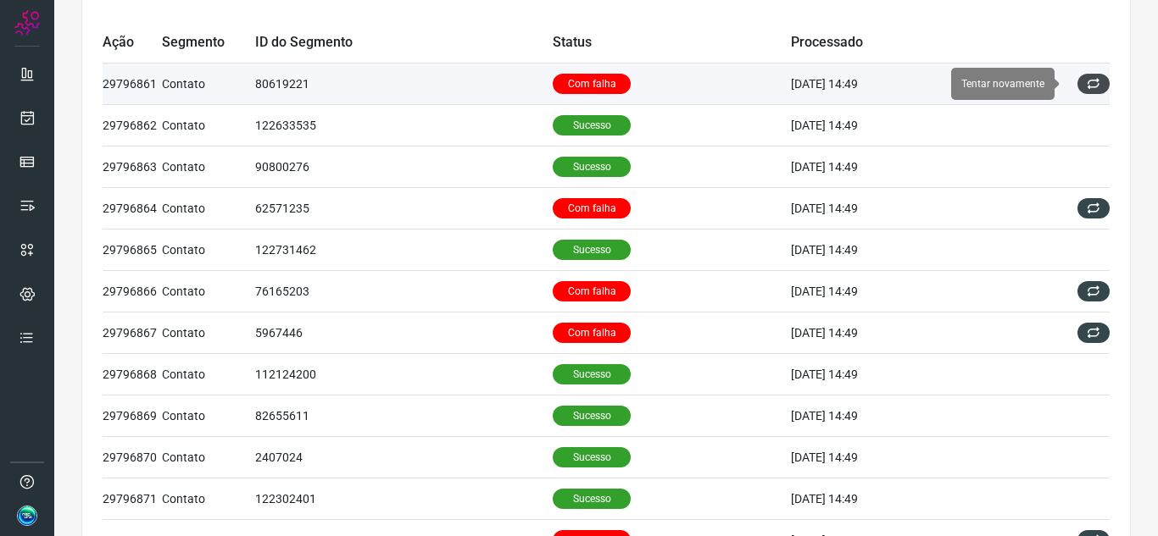
click at [1086, 86] on icon at bounding box center [1093, 84] width 14 height 14
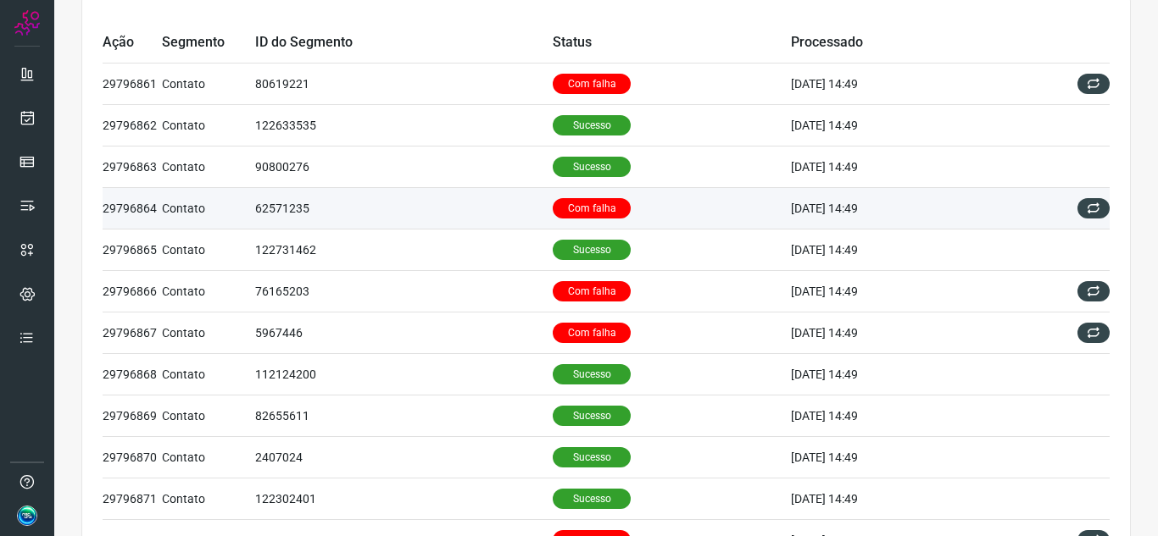
click at [642, 208] on td "Com falha" at bounding box center [672, 209] width 238 height 42
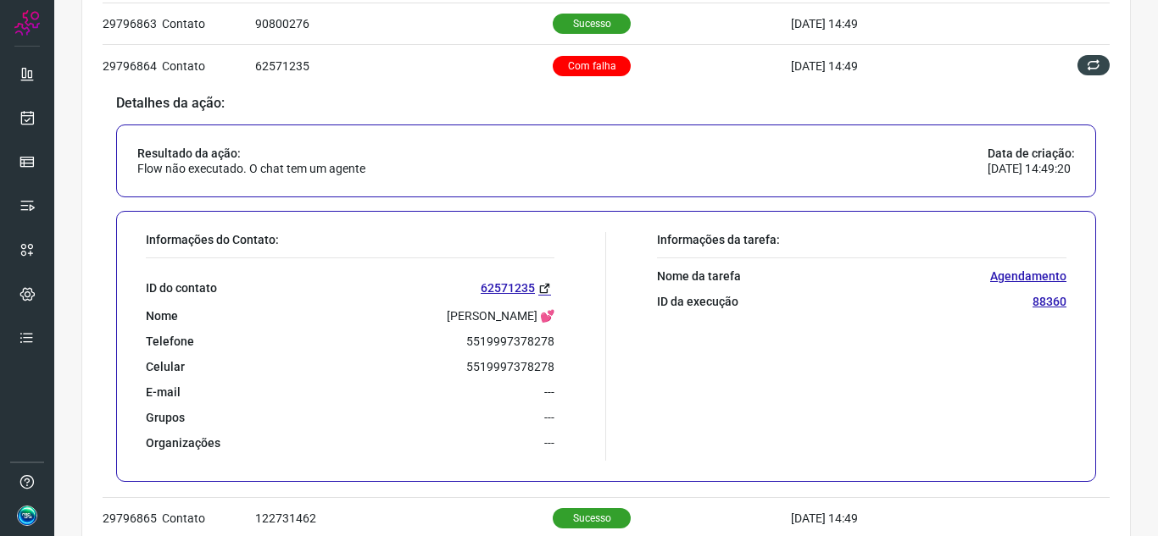
scroll to position [254, 0]
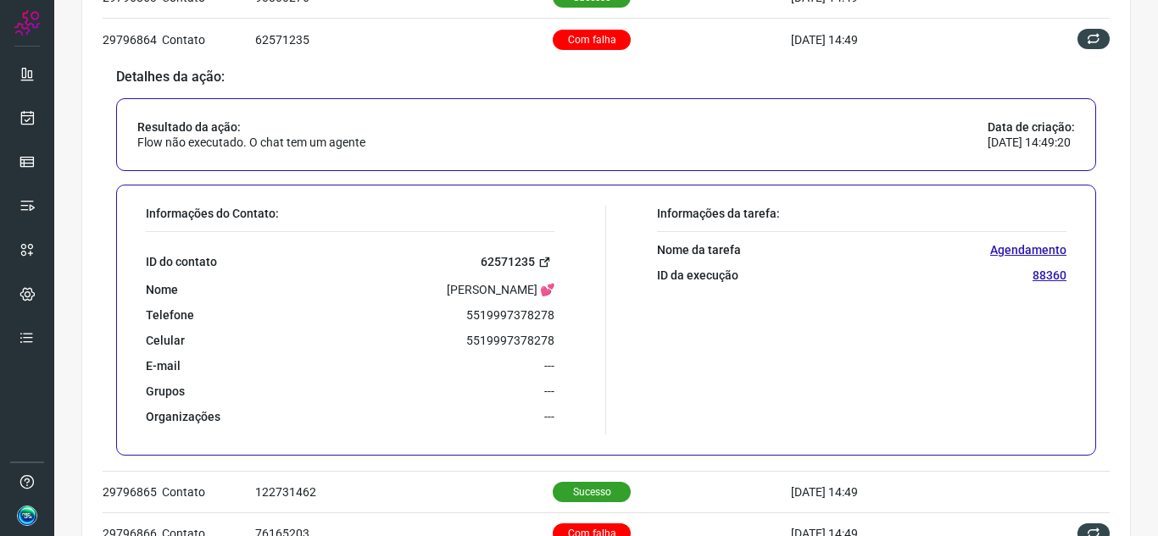
click at [501, 260] on link "62571235" at bounding box center [517, 262] width 74 height 19
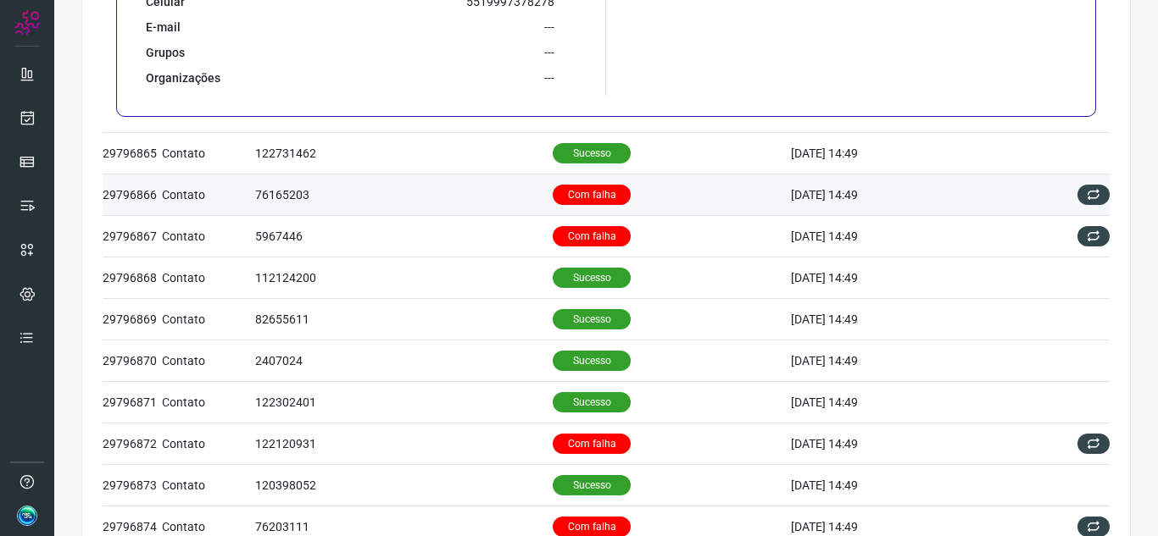
click at [673, 194] on td "Com falha" at bounding box center [672, 195] width 238 height 42
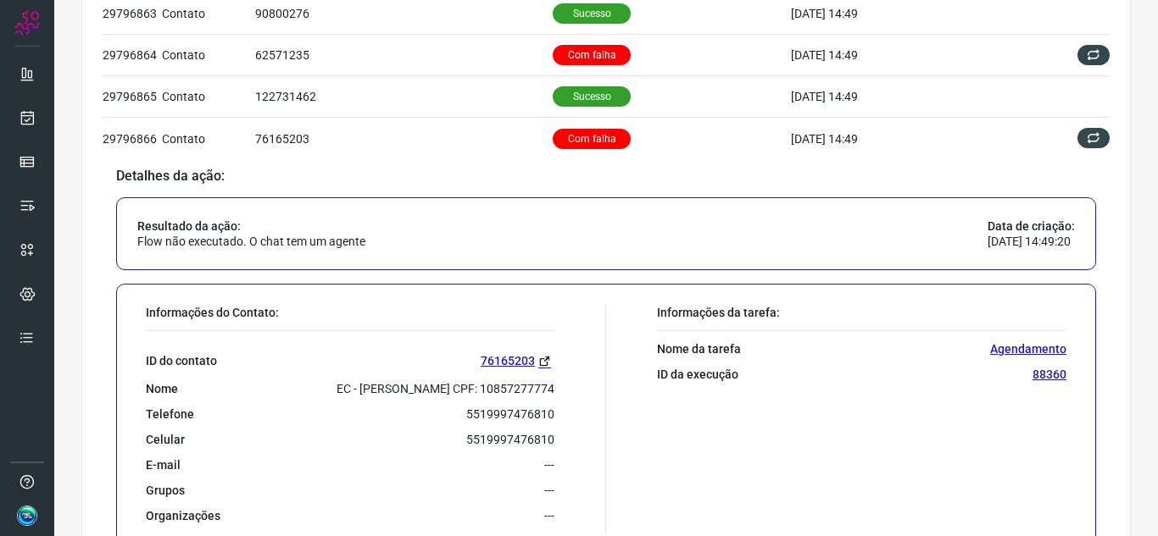
scroll to position [352, 0]
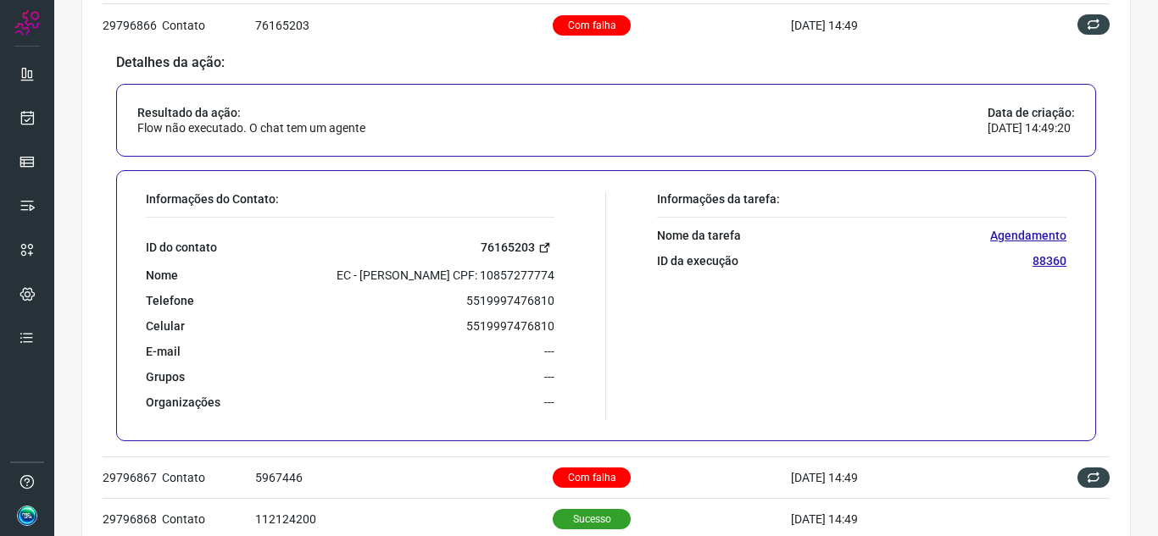
click at [538, 243] on icon at bounding box center [544, 248] width 13 height 13
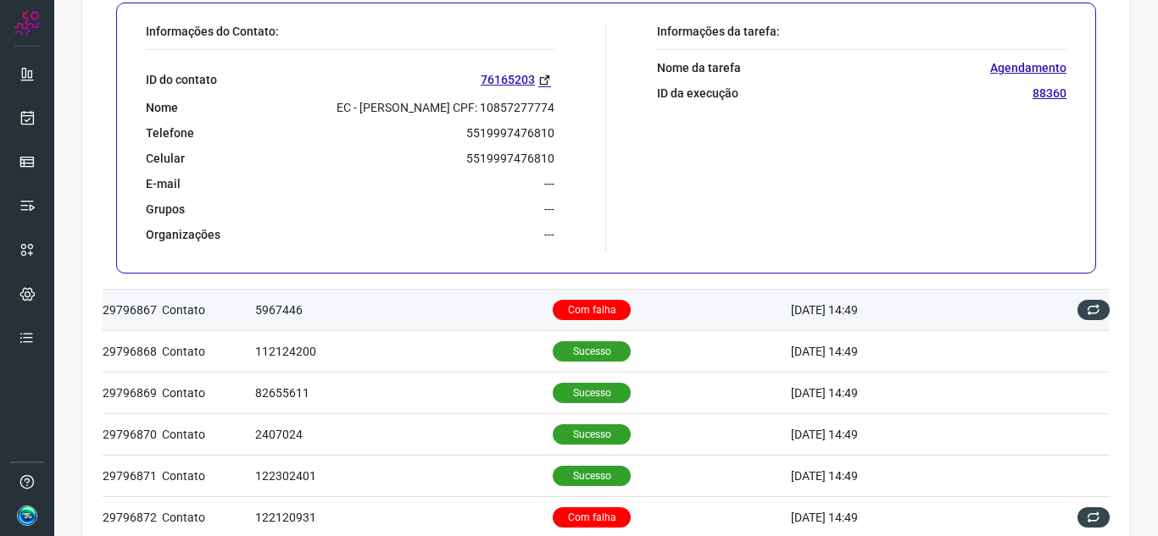
scroll to position [521, 0]
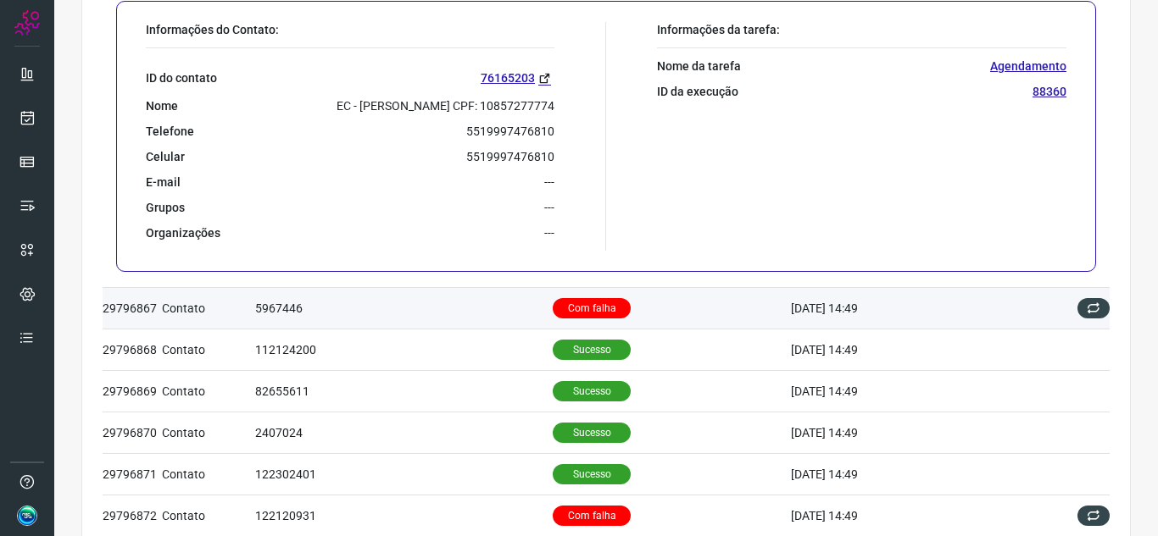
click at [449, 296] on td "5967446" at bounding box center [403, 308] width 297 height 42
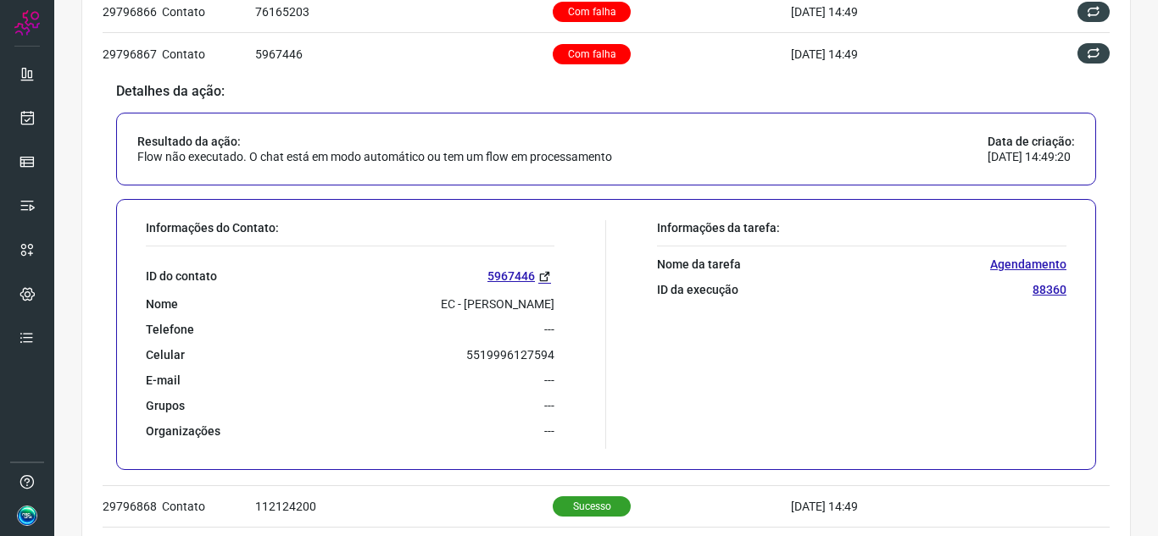
scroll to position [449, 0]
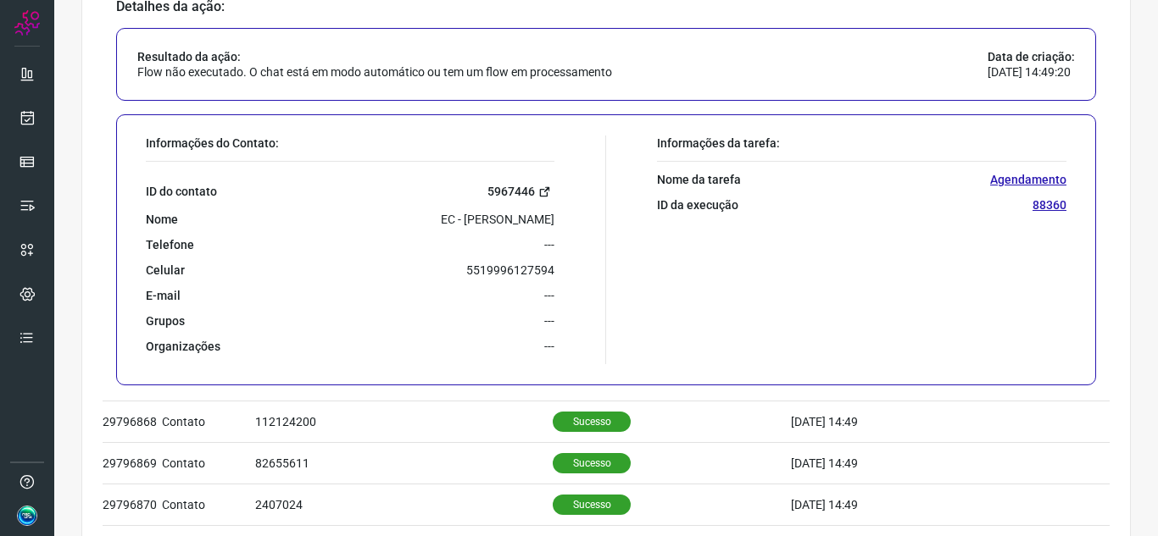
click at [506, 188] on link "5967446" at bounding box center [520, 191] width 67 height 19
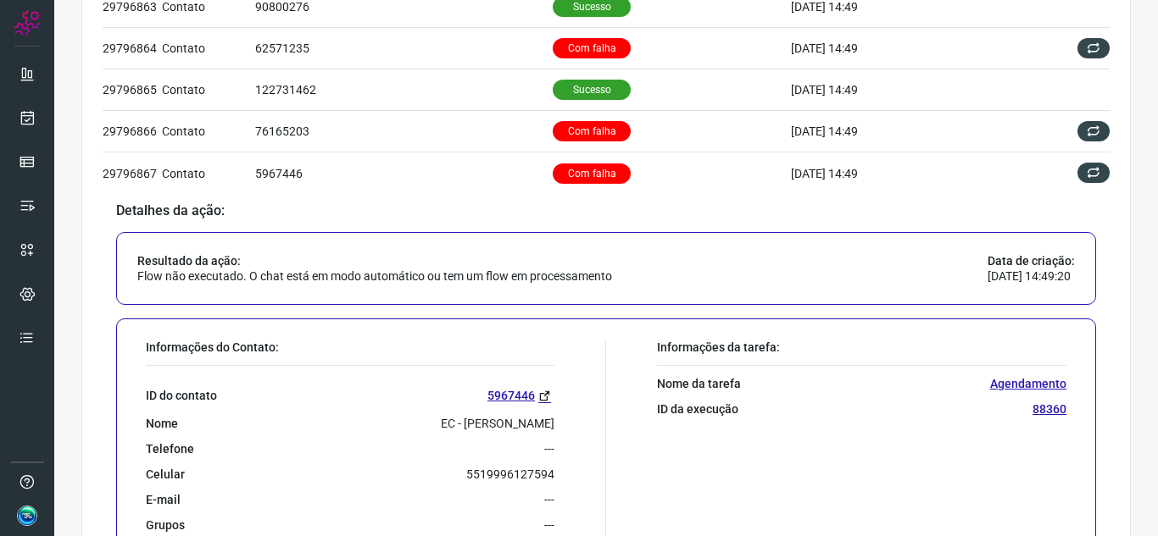
scroll to position [275, 0]
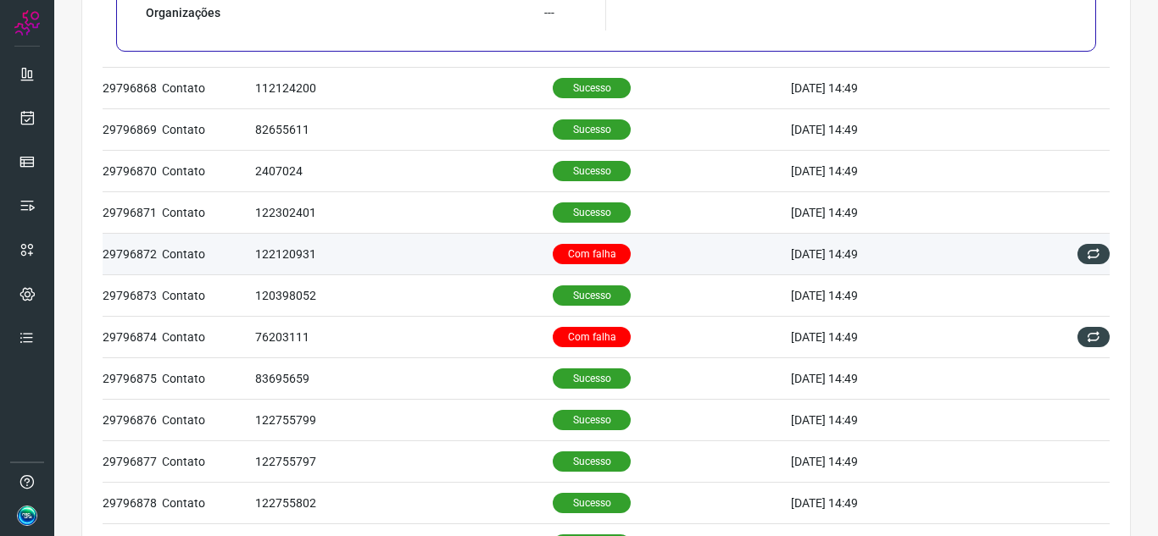
click at [650, 261] on td "Com falha" at bounding box center [672, 254] width 238 height 42
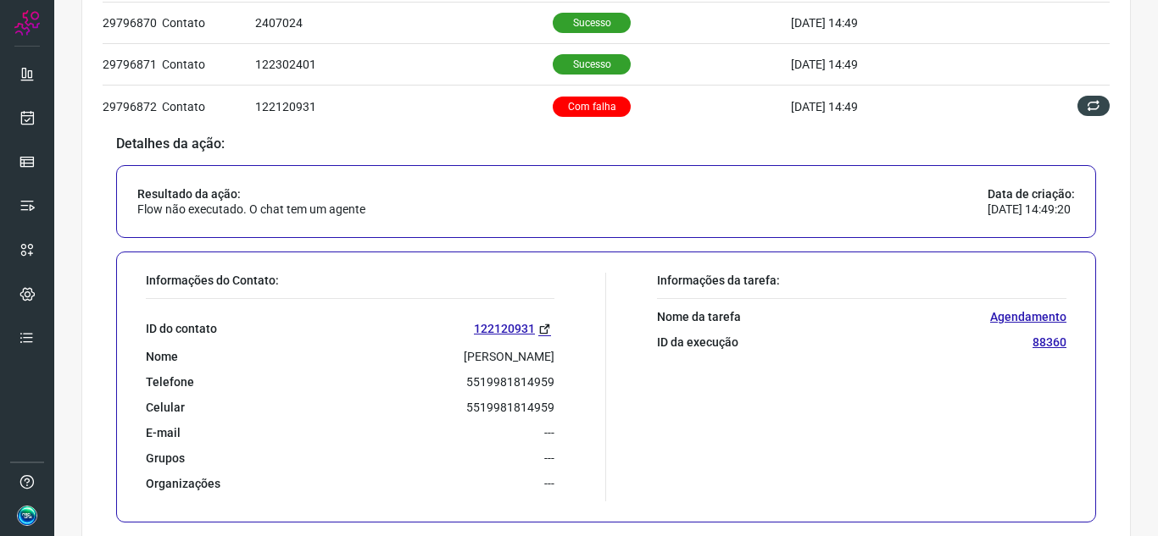
scroll to position [626, 0]
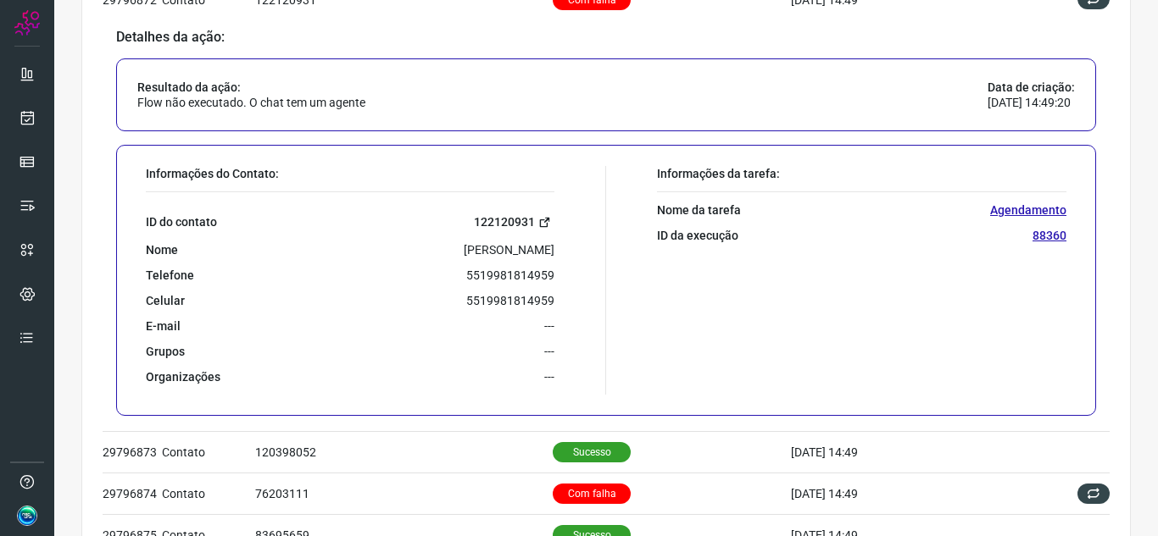
click at [538, 221] on icon at bounding box center [544, 222] width 13 height 13
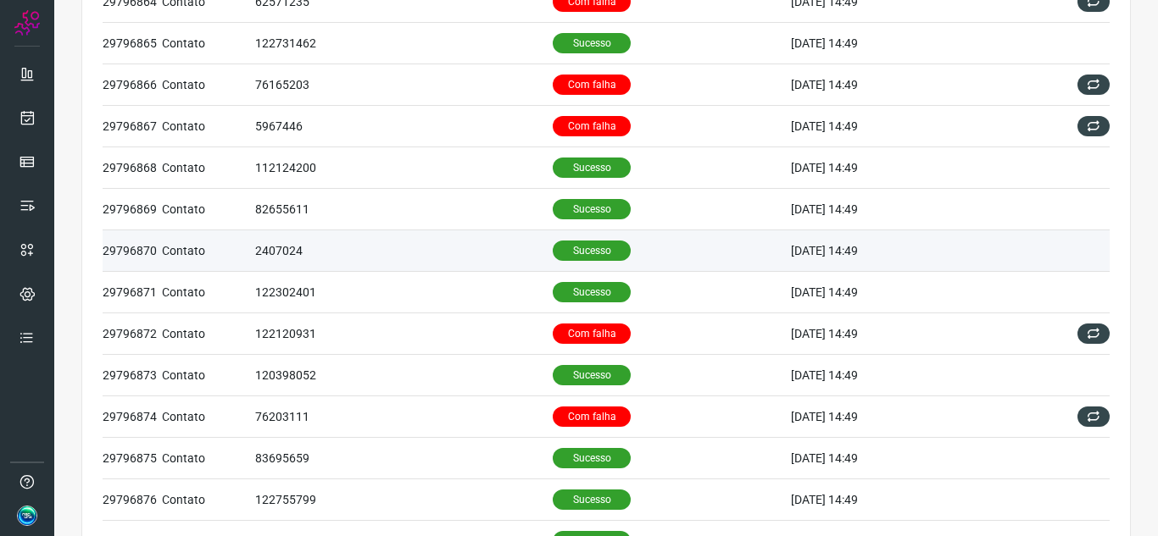
scroll to position [203, 0]
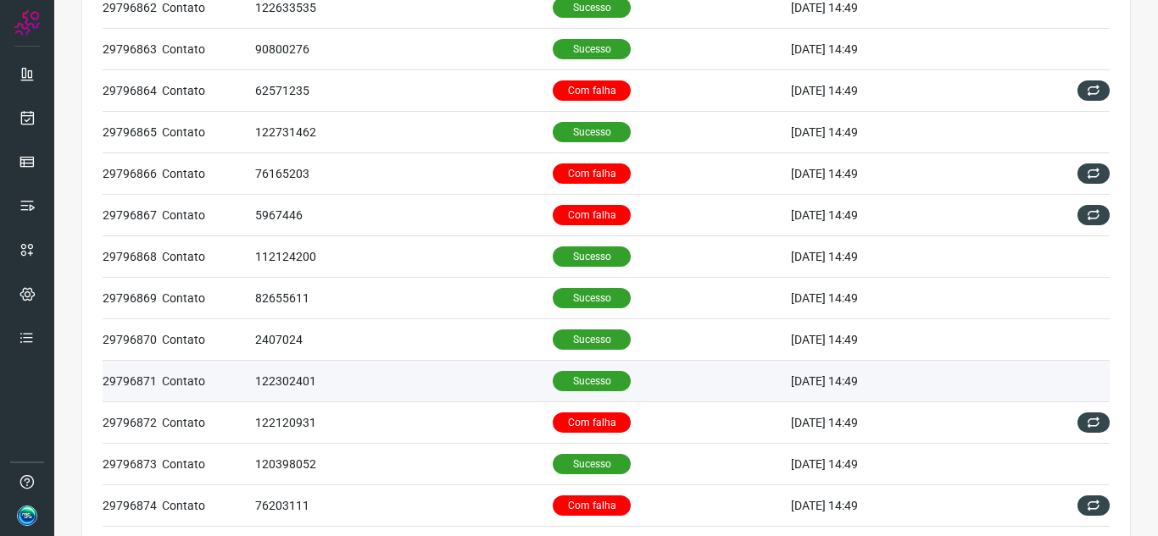
click at [656, 396] on td "Sucesso" at bounding box center [672, 382] width 238 height 42
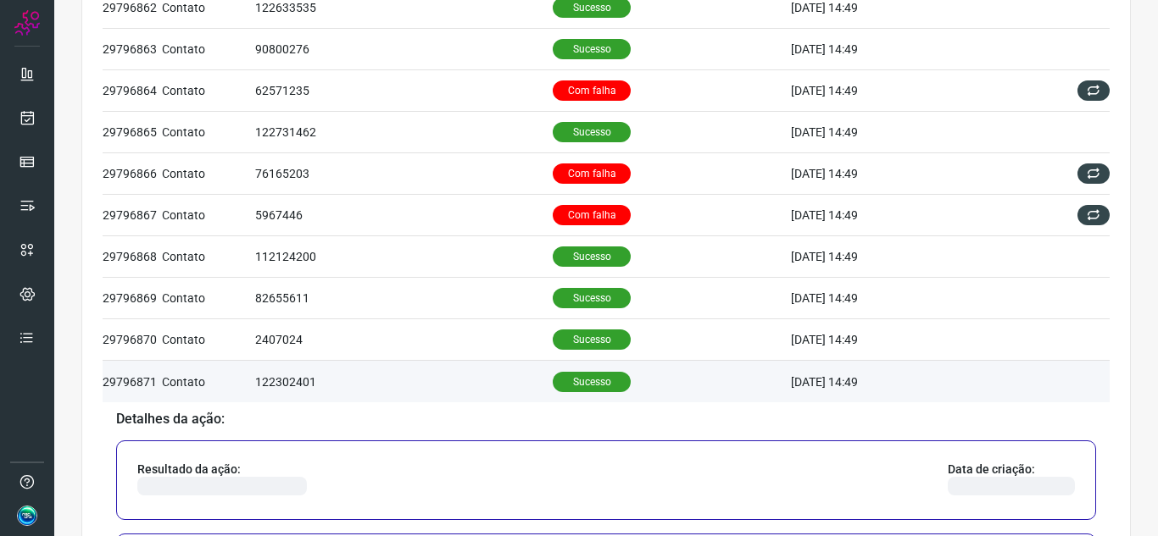
click at [656, 396] on td "Sucesso" at bounding box center [672, 382] width 238 height 42
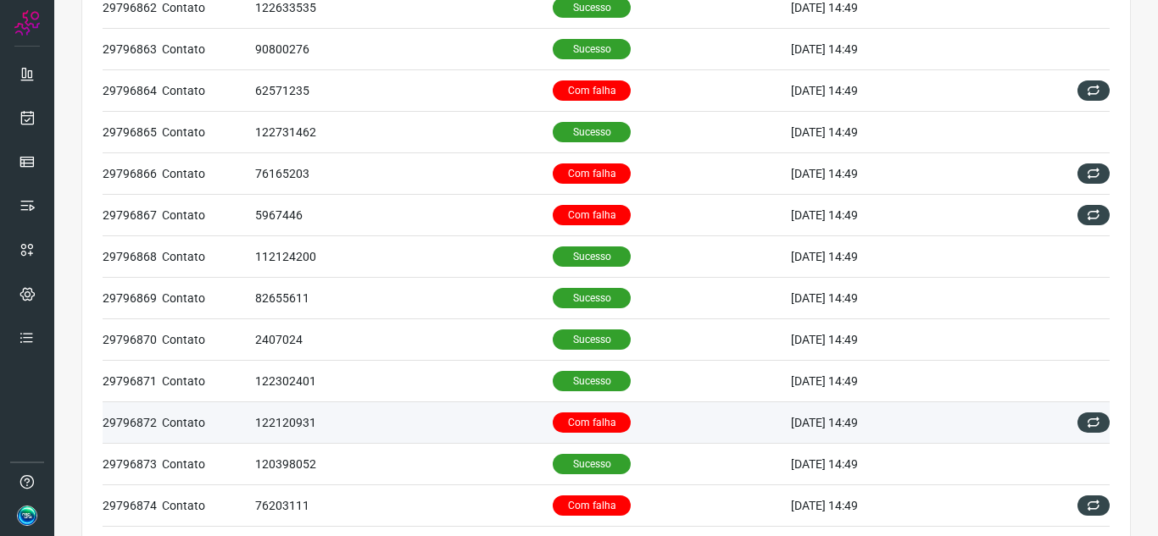
click at [648, 419] on td "Com falha" at bounding box center [672, 424] width 238 height 42
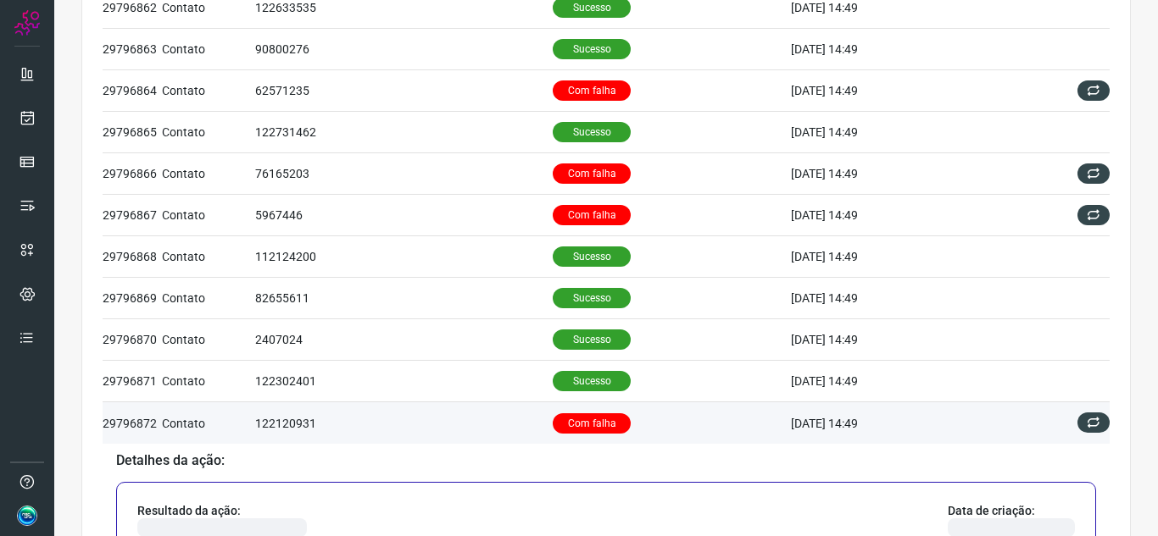
scroll to position [457, 0]
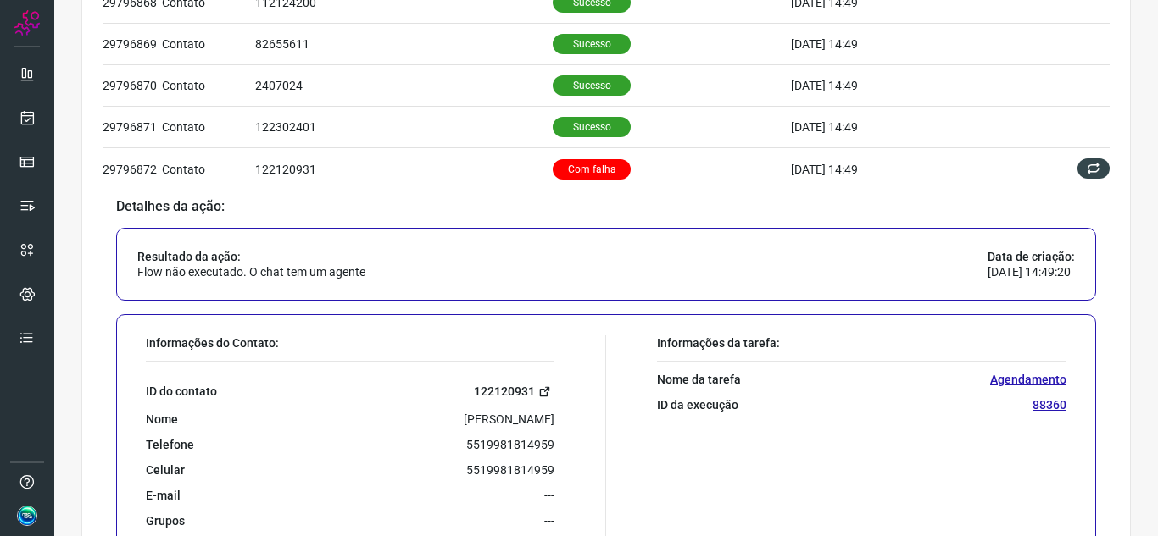
click at [484, 390] on link "122120931" at bounding box center [514, 391] width 81 height 19
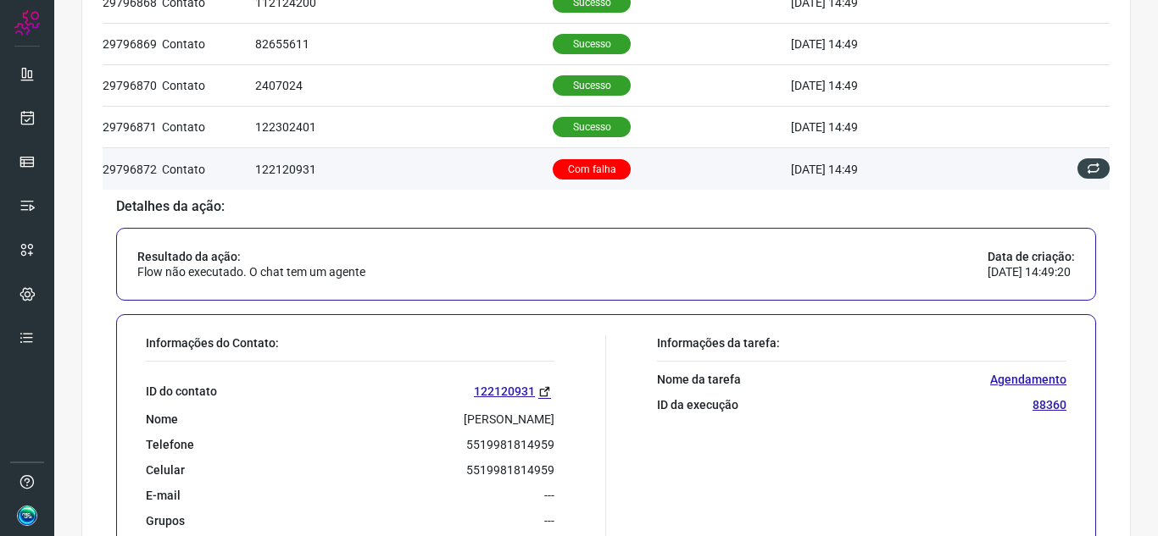
click at [922, 175] on td "[DATE] 14:49" at bounding box center [901, 169] width 220 height 42
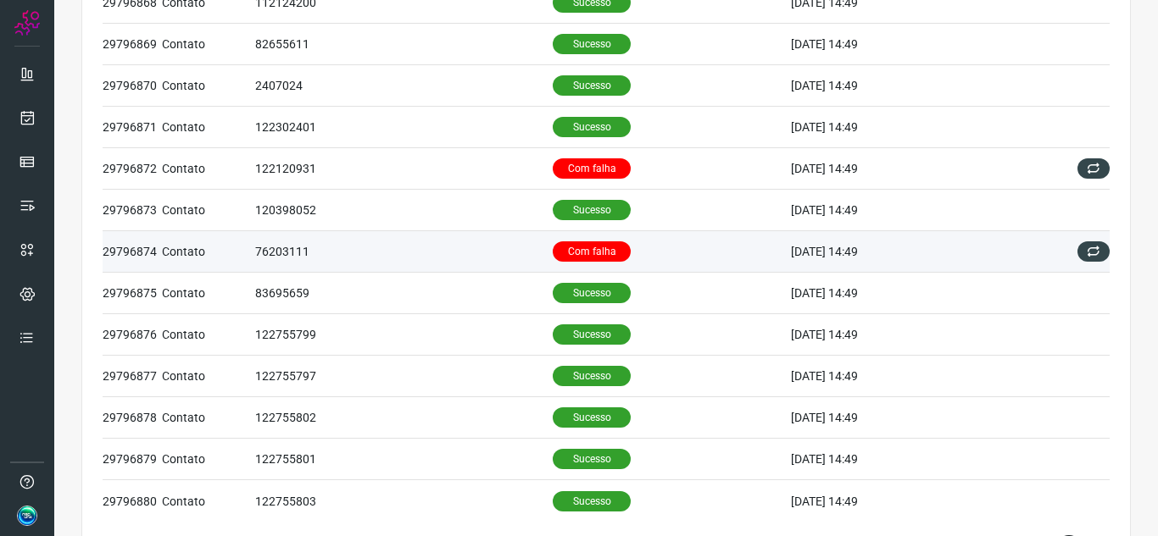
click at [732, 258] on td "Com falha" at bounding box center [672, 252] width 238 height 42
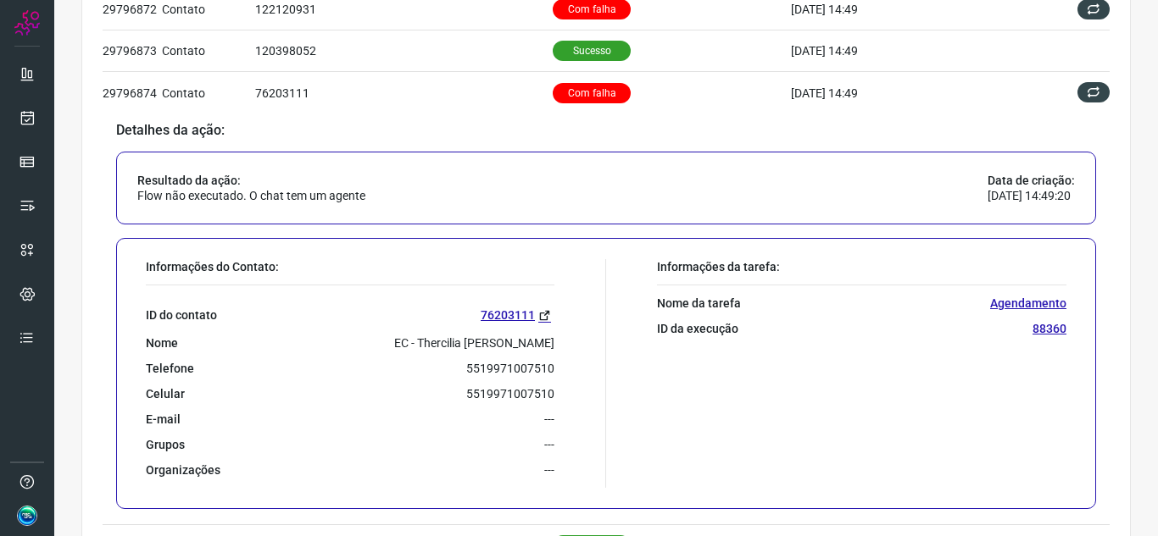
scroll to position [626, 0]
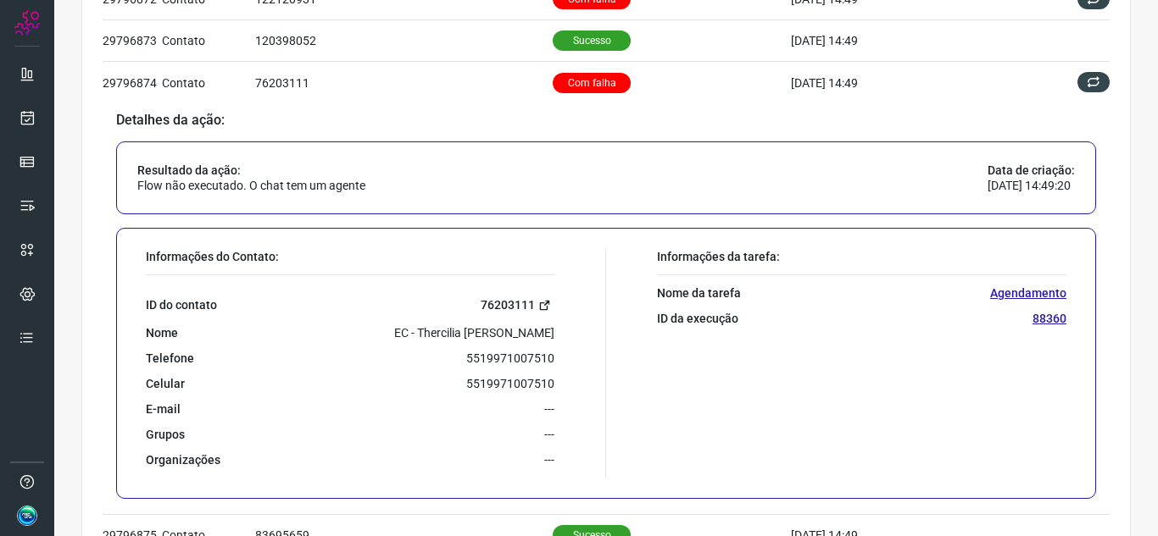
click at [505, 306] on link "76203111" at bounding box center [517, 305] width 74 height 19
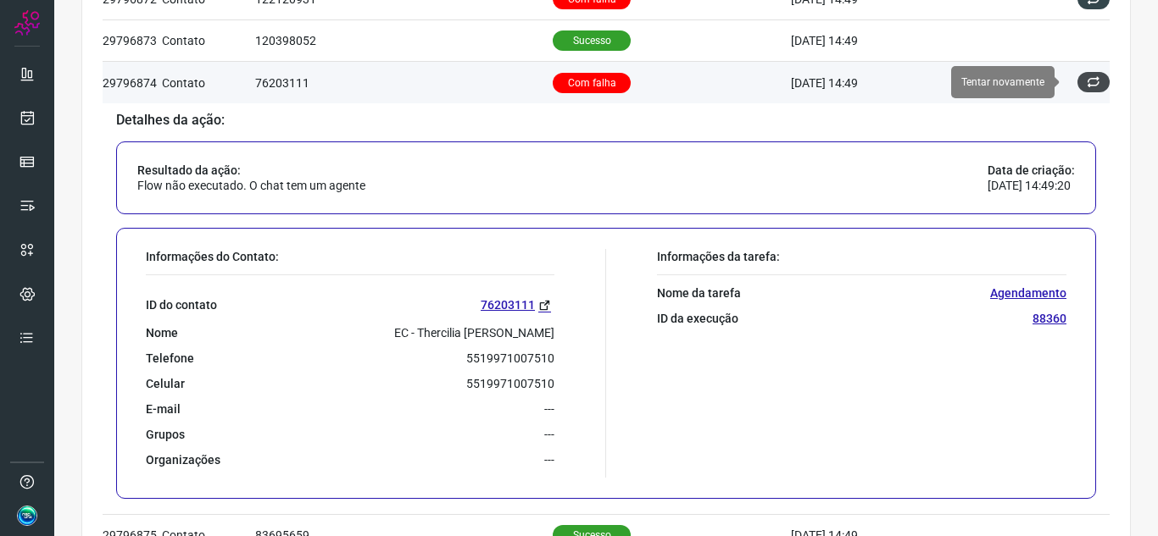
click at [1086, 86] on icon at bounding box center [1093, 82] width 14 height 14
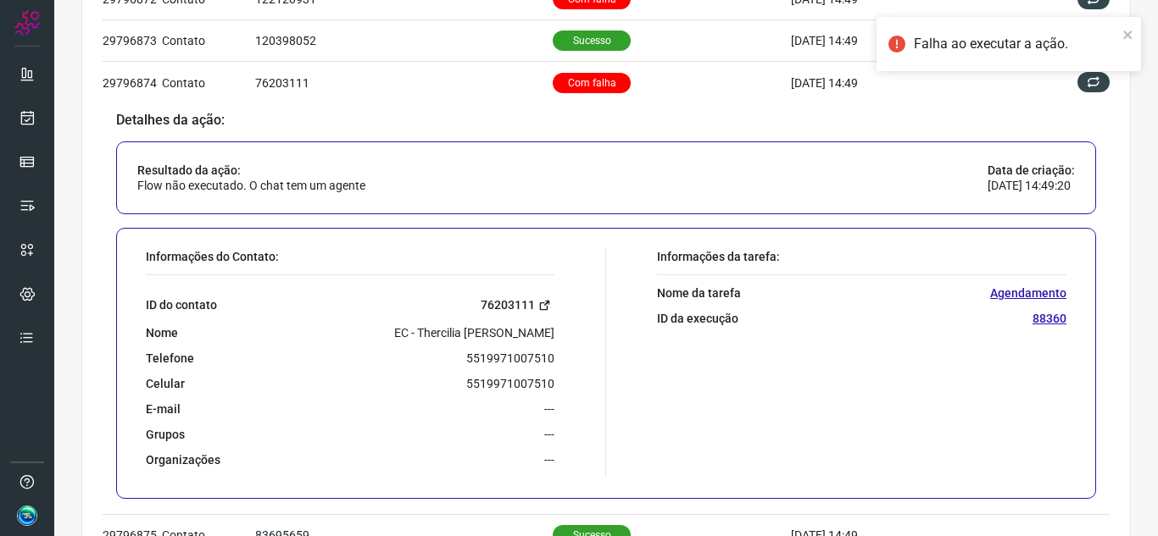
click at [497, 303] on link "76203111" at bounding box center [517, 305] width 74 height 19
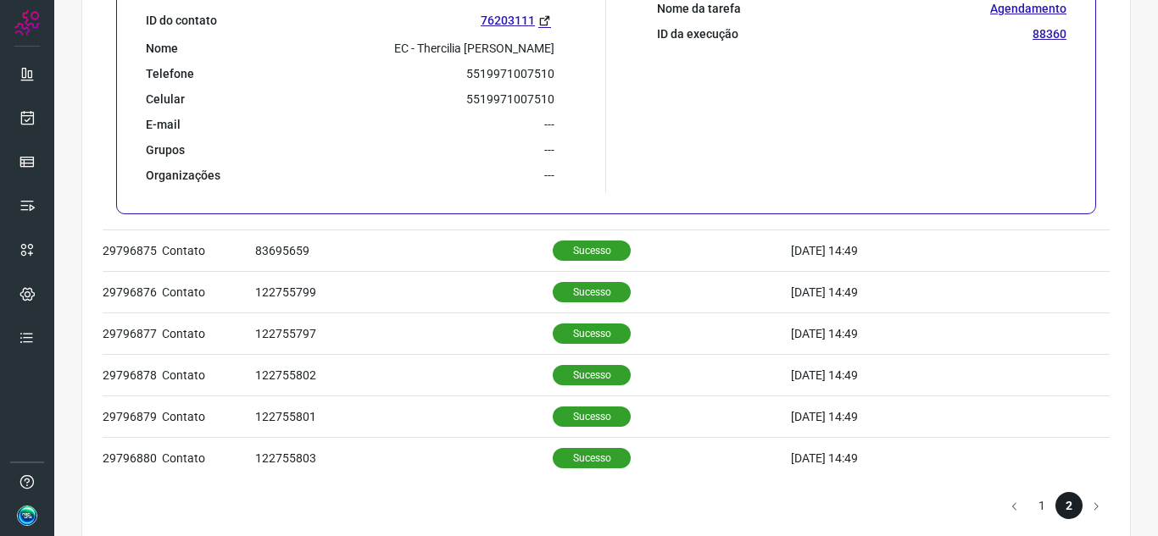
scroll to position [952, 0]
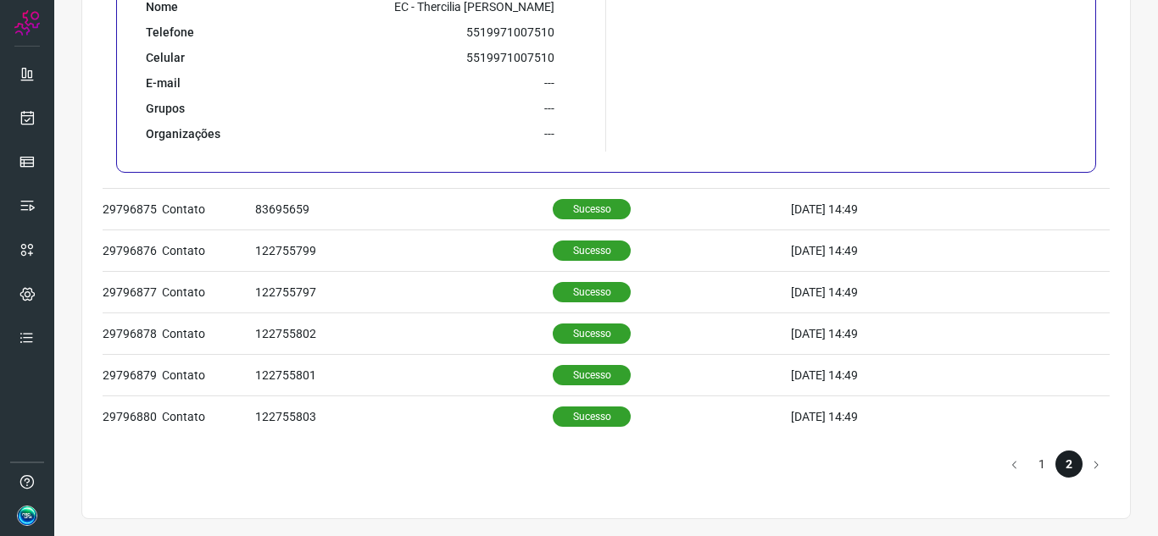
click at [1001, 472] on button "Go to previous page" at bounding box center [1014, 464] width 27 height 27
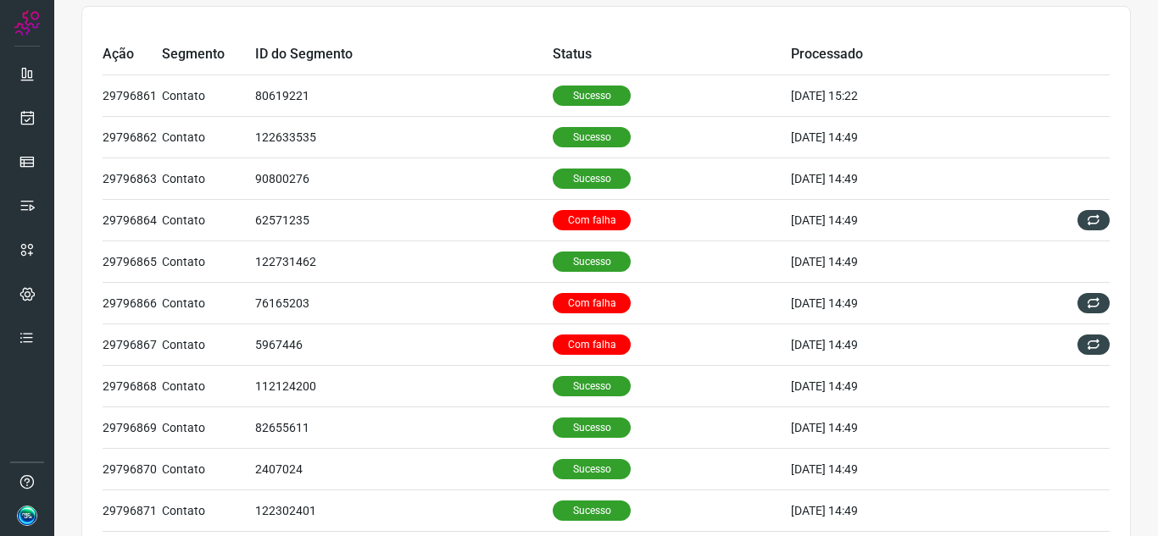
scroll to position [0, 0]
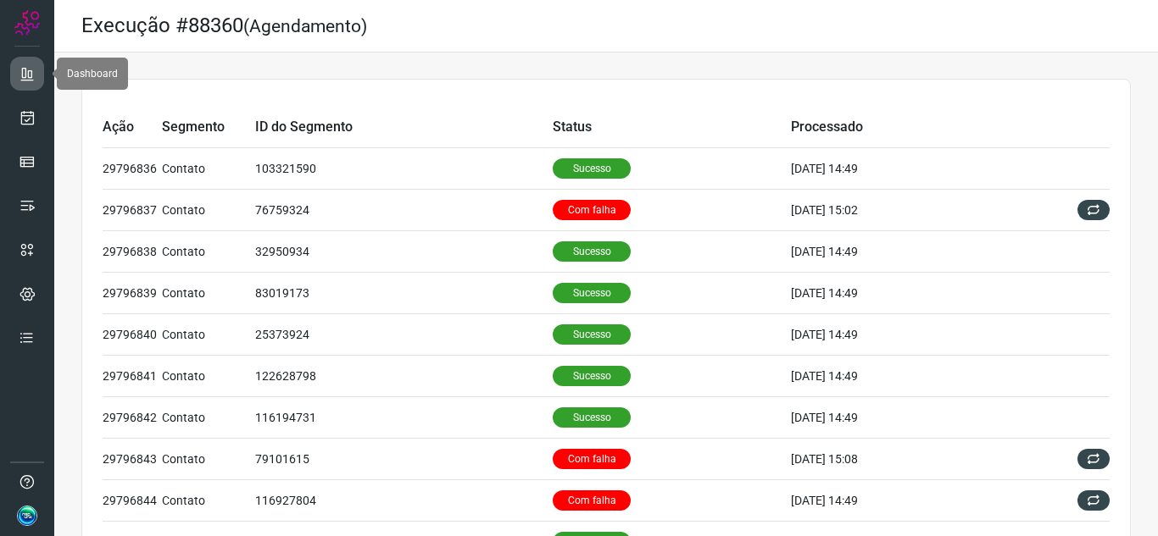
click at [29, 71] on icon at bounding box center [27, 73] width 17 height 17
